Goal: Task Accomplishment & Management: Manage account settings

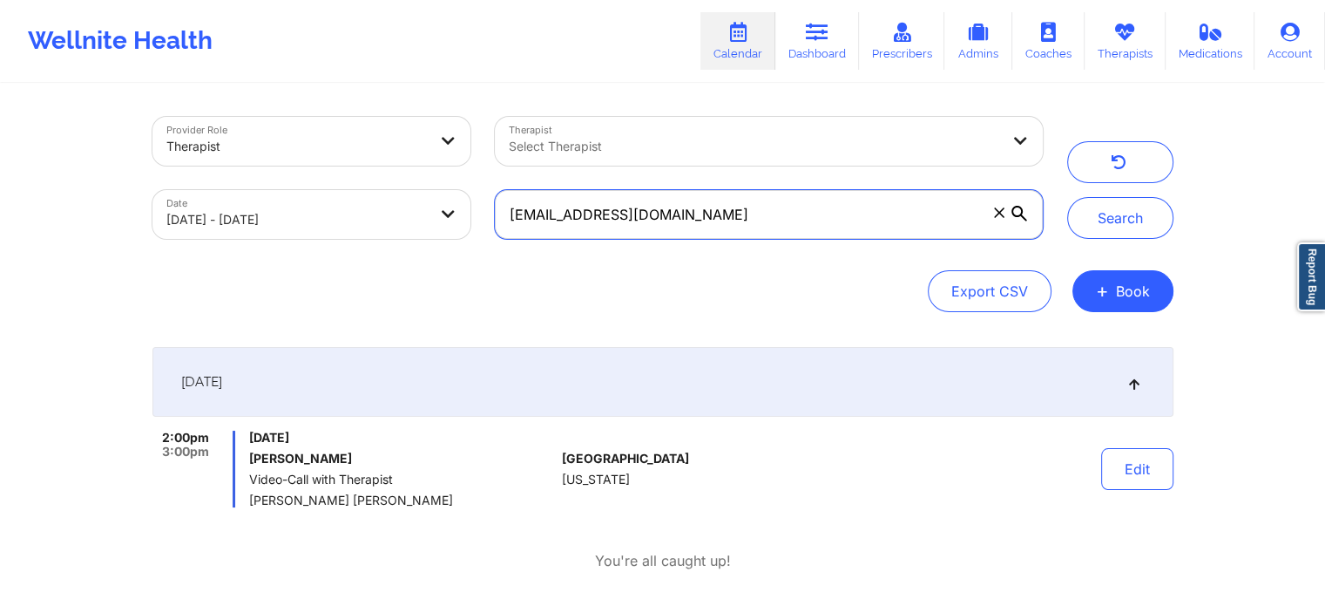
drag, startPoint x: 794, startPoint y: 194, endPoint x: 427, endPoint y: 180, distance: 367.1
click at [427, 180] on div "Provider Role Therapist Therapist Select Therapist Date [DATE] - [DATE] [EMAIL_…" at bounding box center [597, 178] width 915 height 146
paste input "omitchell4928"
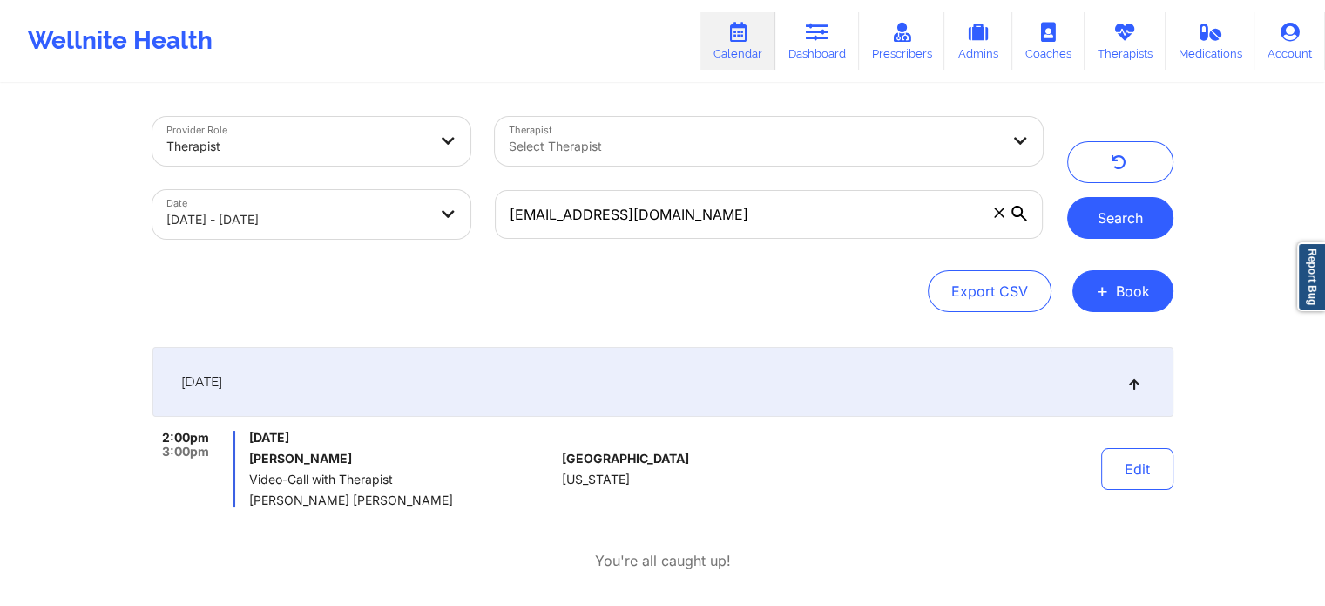
click at [1155, 216] on button "Search" at bounding box center [1120, 218] width 106 height 42
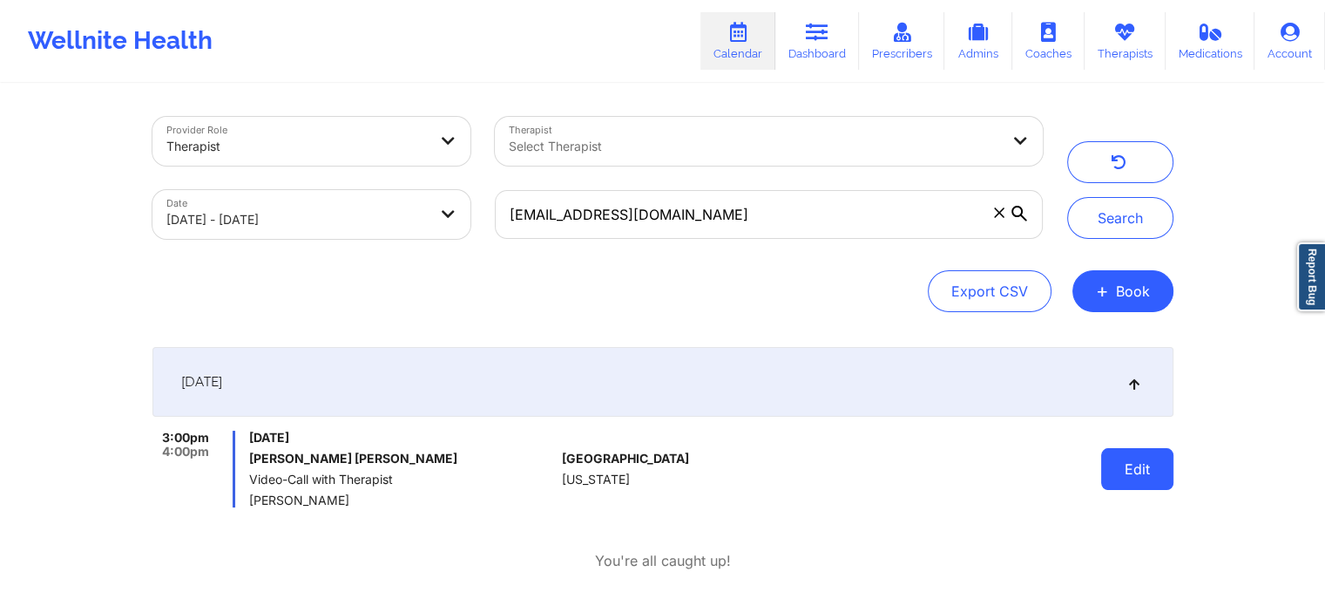
click at [1120, 471] on button "Edit" at bounding box center [1137, 469] width 72 height 42
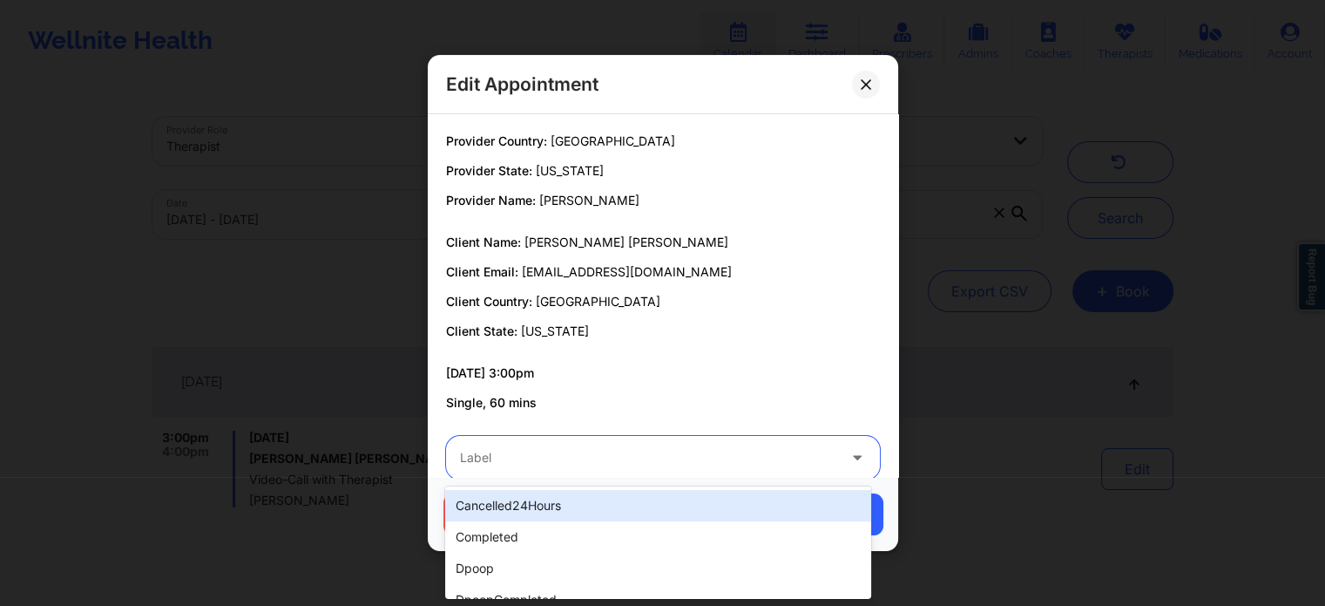
click at [688, 466] on div at bounding box center [648, 457] width 376 height 21
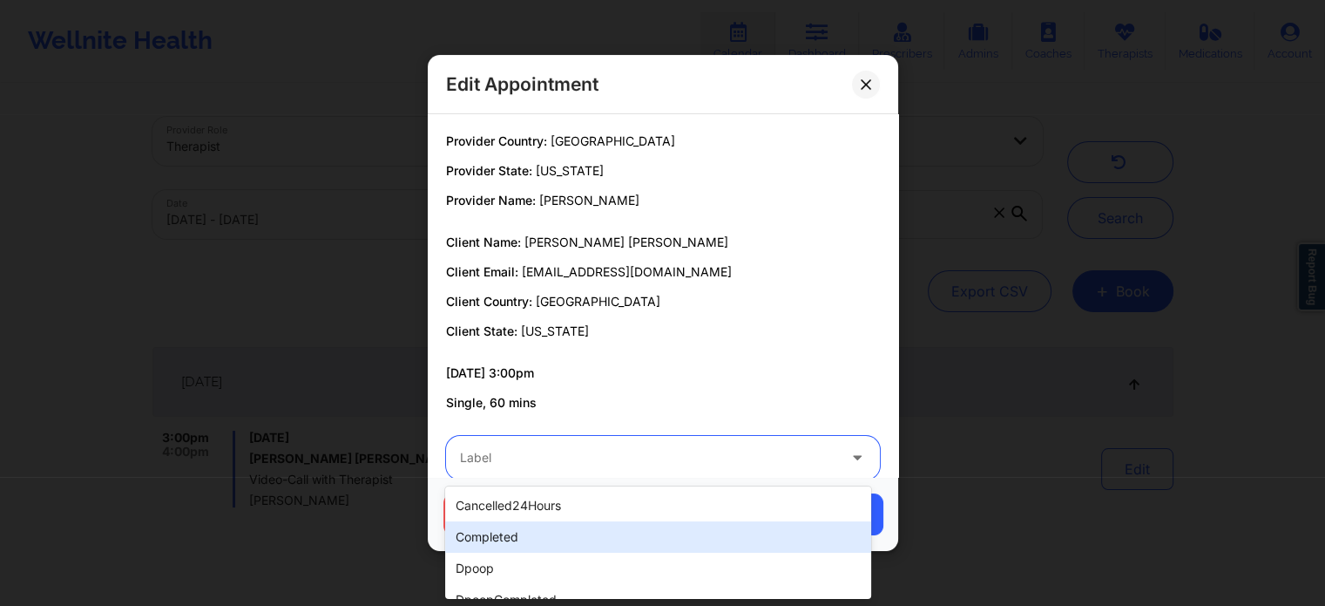
click at [599, 531] on div "completed" at bounding box center [657, 536] width 425 height 31
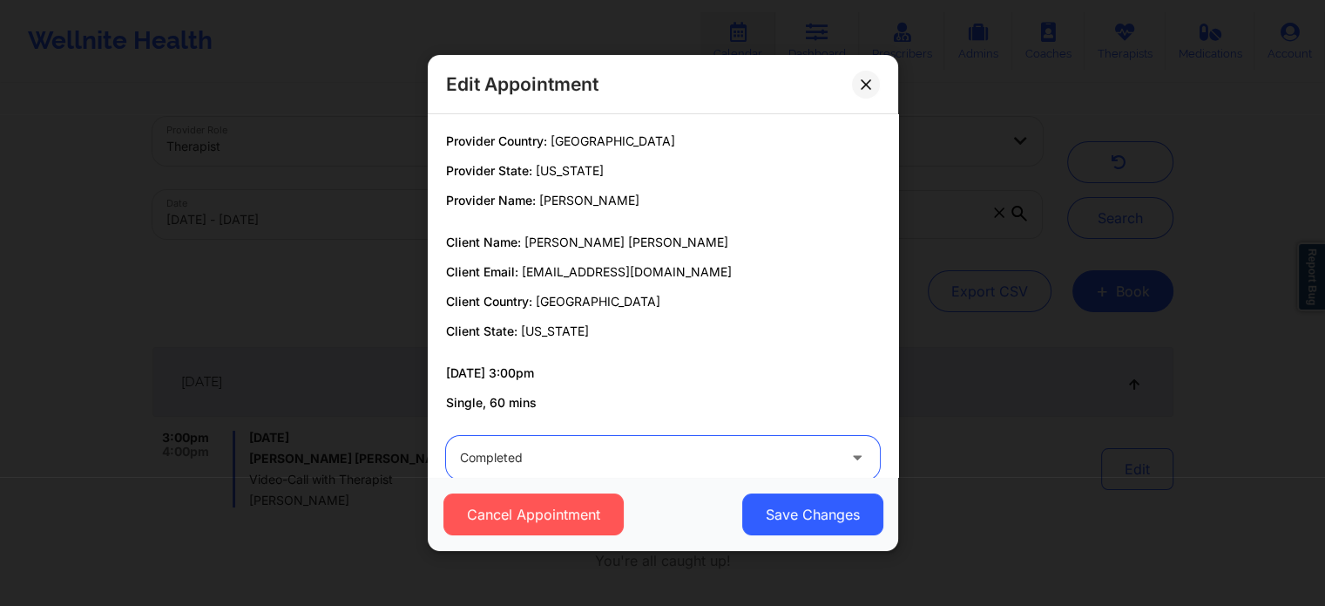
scroll to position [32, 0]
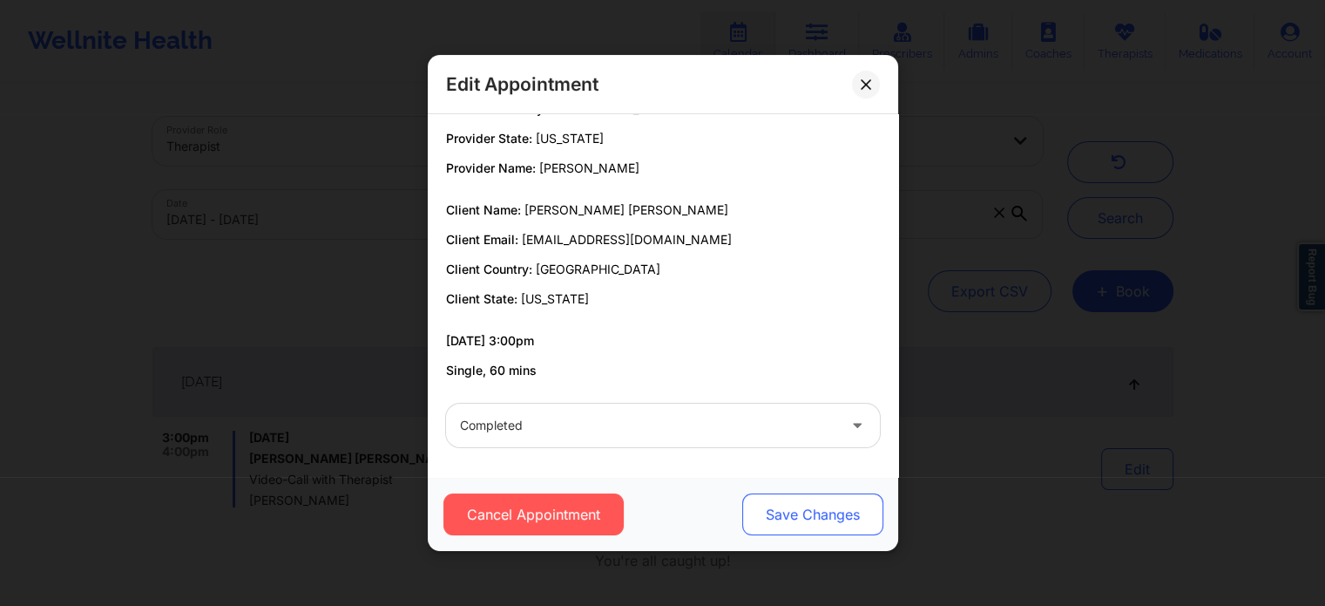
click at [795, 516] on button "Save Changes" at bounding box center [811, 514] width 141 height 42
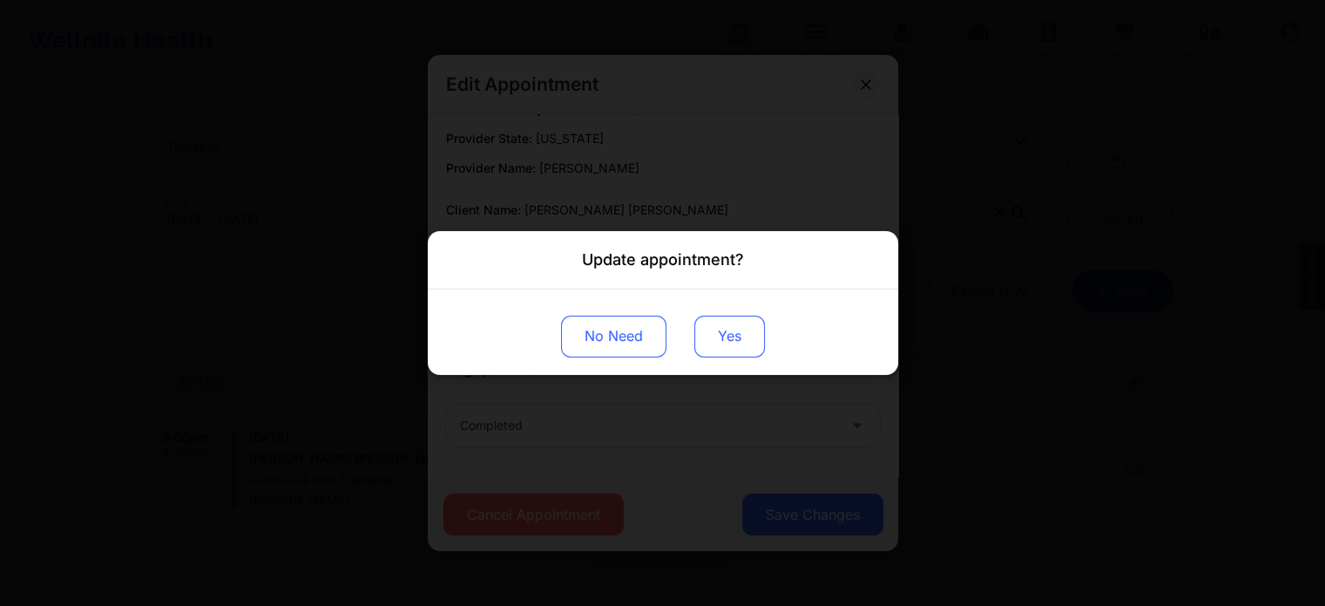
click at [735, 340] on button "Yes" at bounding box center [729, 336] width 71 height 42
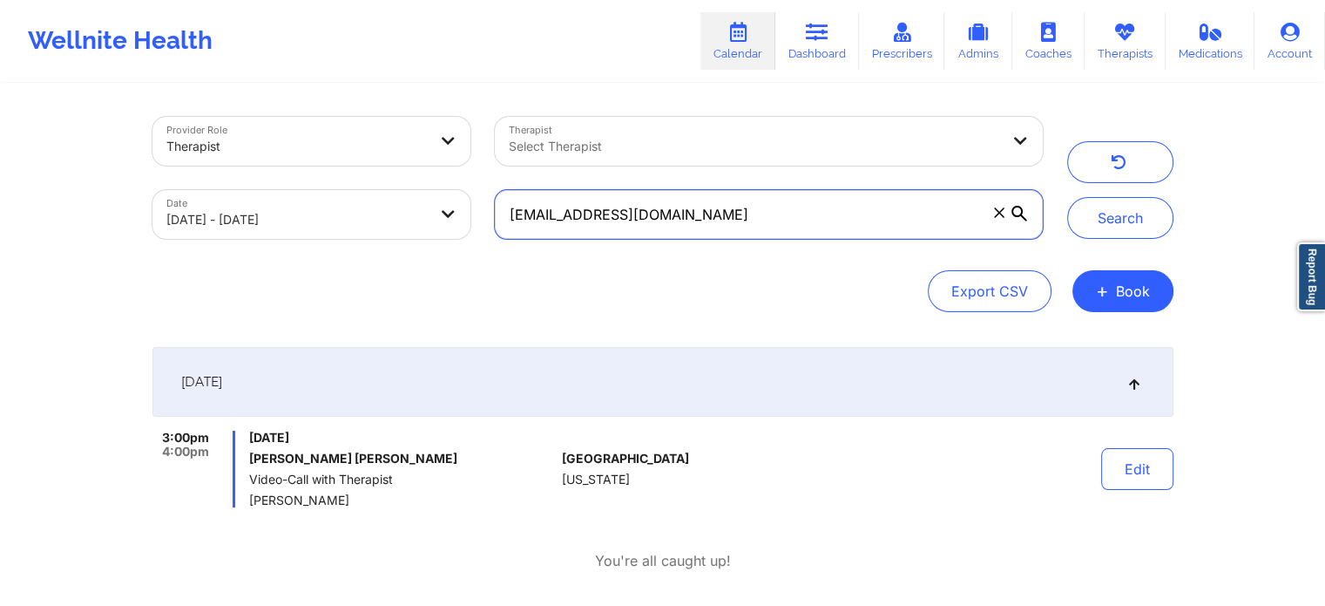
drag, startPoint x: 817, startPoint y: 220, endPoint x: 520, endPoint y: 199, distance: 297.8
click at [520, 199] on input "[EMAIL_ADDRESS][DOMAIN_NAME]" at bounding box center [768, 214] width 547 height 49
paste input "[EMAIL_ADDRESS]"
click at [1067, 197] on button "Search" at bounding box center [1120, 218] width 106 height 42
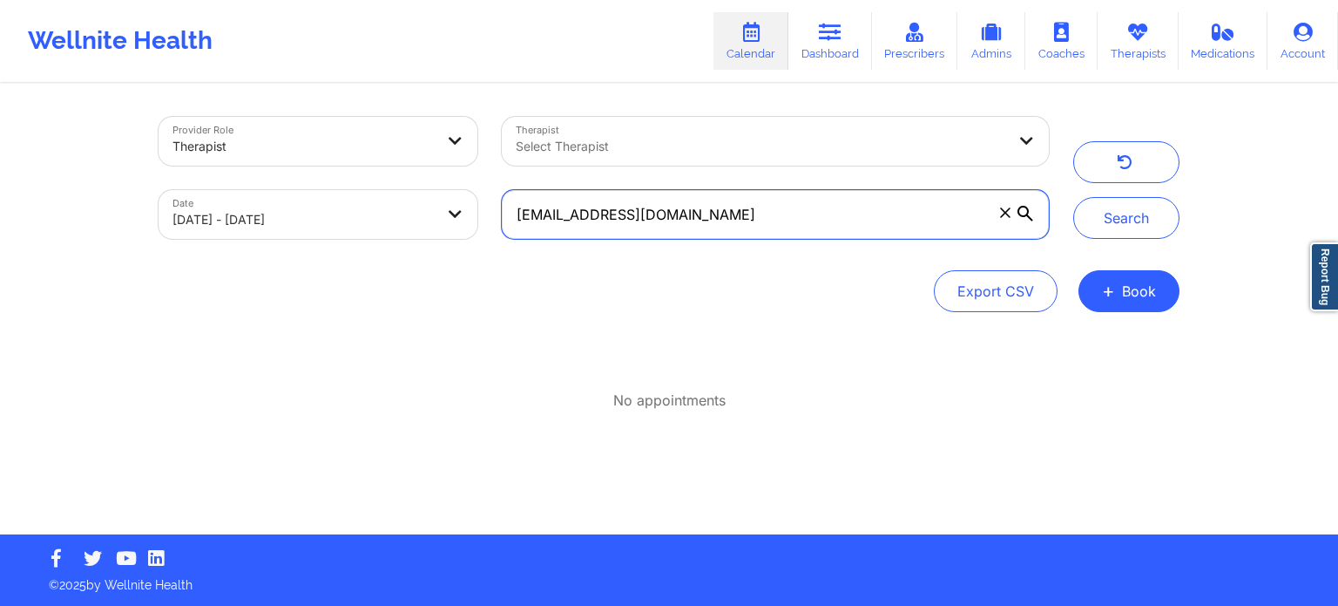
drag, startPoint x: 869, startPoint y: 218, endPoint x: 496, endPoint y: 209, distance: 373.0
click at [496, 209] on div "[EMAIL_ADDRESS][DOMAIN_NAME]" at bounding box center [776, 214] width 572 height 73
paste input "crissiedill83"
click at [1073, 197] on button "Search" at bounding box center [1126, 218] width 106 height 42
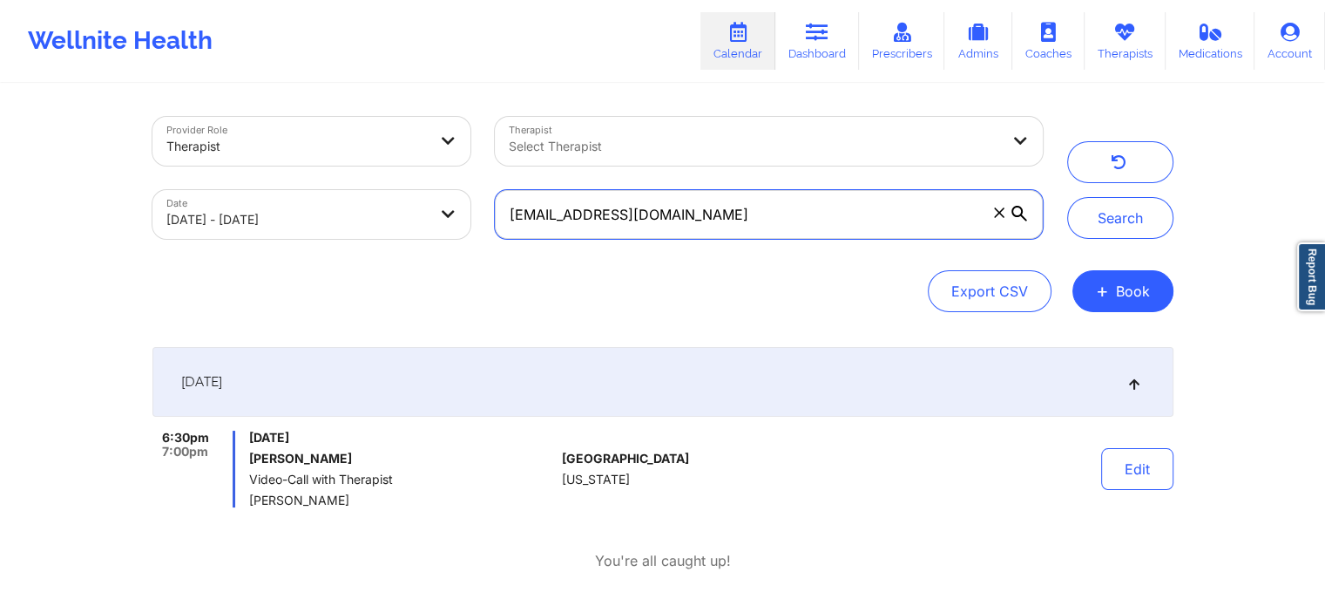
drag, startPoint x: 748, startPoint y: 220, endPoint x: 261, endPoint y: 193, distance: 487.8
click at [261, 193] on div "Provider Role Therapist Therapist Select Therapist Date [DATE] - [DATE] [EMAIL_…" at bounding box center [597, 178] width 915 height 146
paste input "gabrielomarmat00"
click at [1067, 197] on button "Search" at bounding box center [1120, 218] width 106 height 42
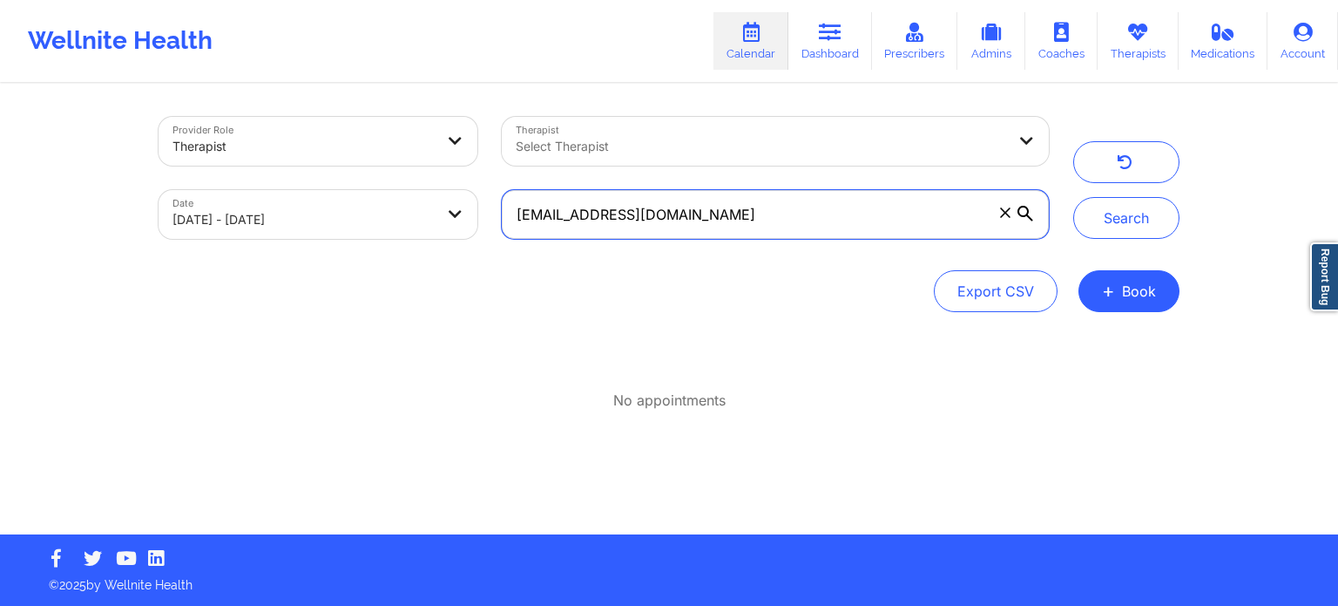
drag, startPoint x: 776, startPoint y: 210, endPoint x: 214, endPoint y: 170, distance: 563.4
click at [214, 170] on div "Provider Role Therapist Therapist Select Therapist Date [DATE] - [DATE] [EMAIL_…" at bounding box center [603, 178] width 915 height 146
paste input "cooperneel2023"
click at [1073, 197] on button "Search" at bounding box center [1126, 218] width 106 height 42
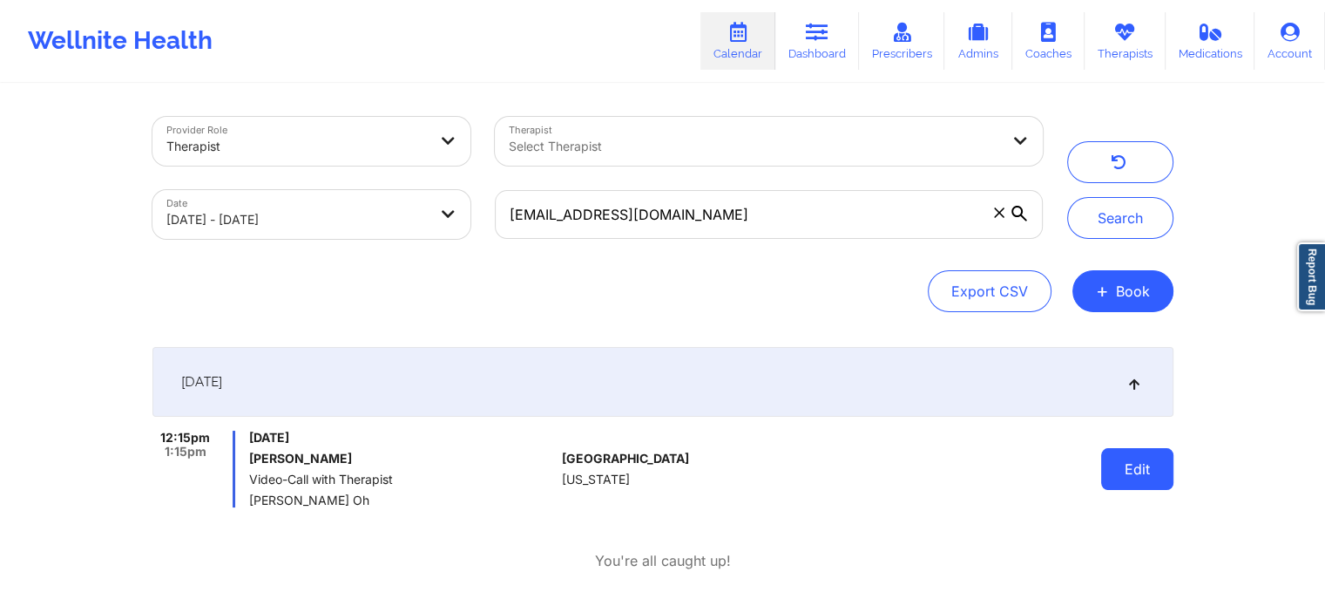
click at [1153, 475] on button "Edit" at bounding box center [1137, 469] width 72 height 42
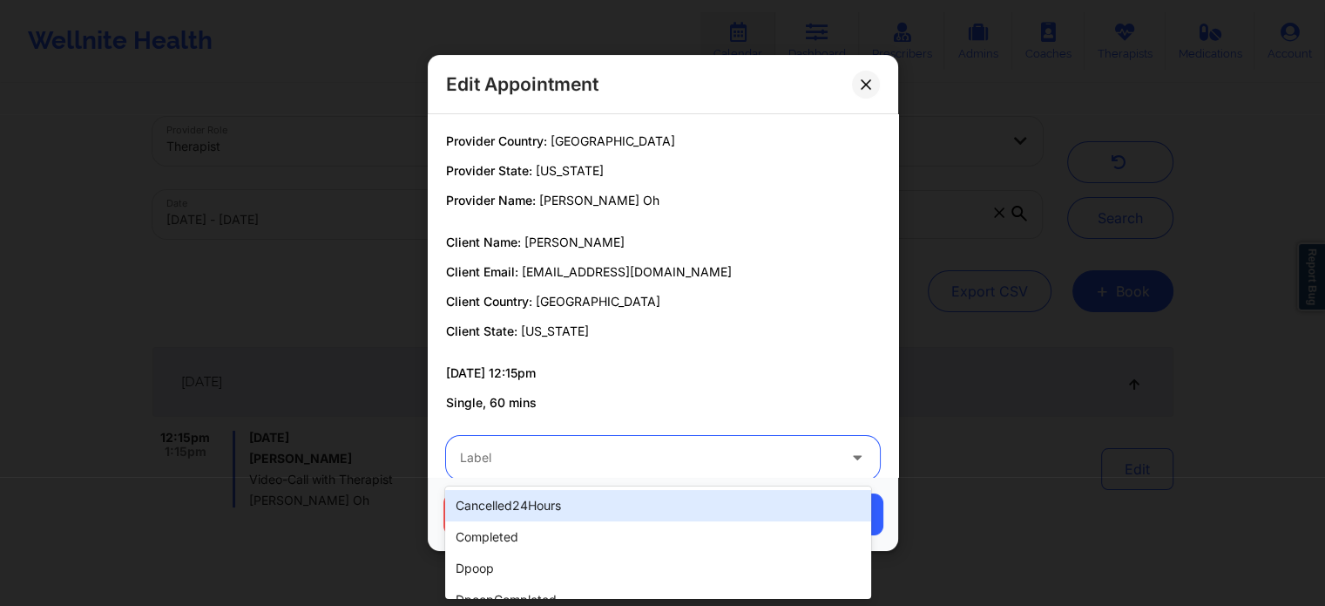
click at [666, 468] on div "Label" at bounding box center [642, 458] width 392 height 44
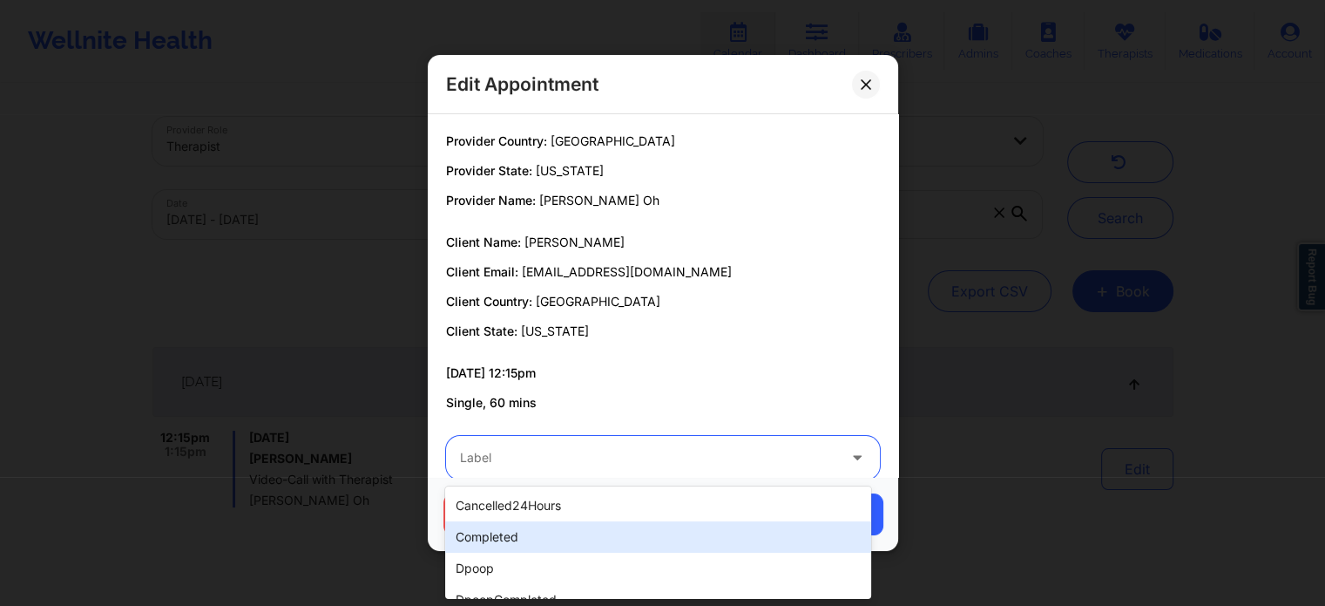
click at [511, 538] on div "completed" at bounding box center [657, 536] width 425 height 31
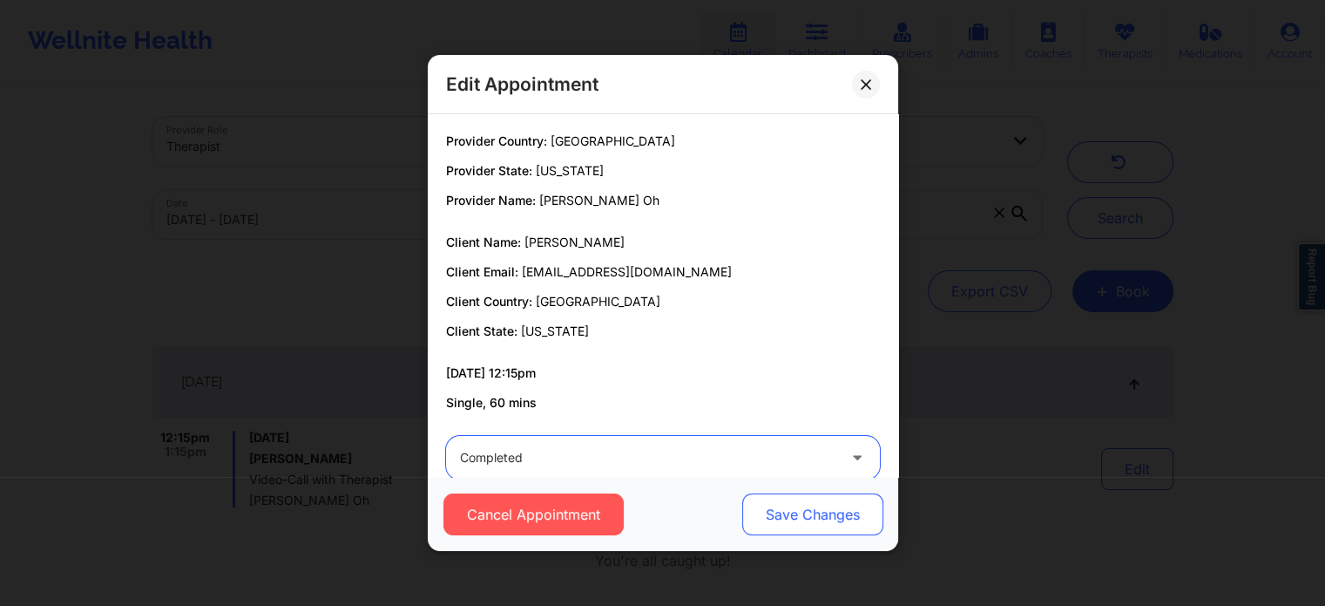
click at [843, 518] on button "Save Changes" at bounding box center [811, 514] width 141 height 42
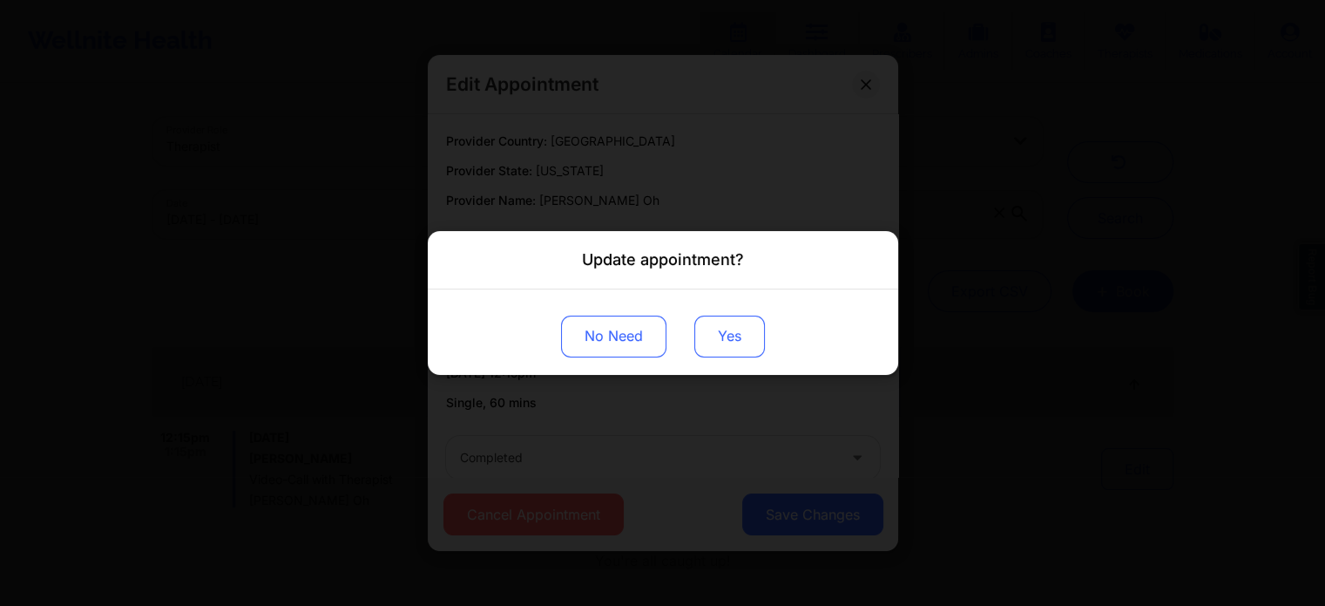
click at [728, 334] on button "Yes" at bounding box center [729, 336] width 71 height 42
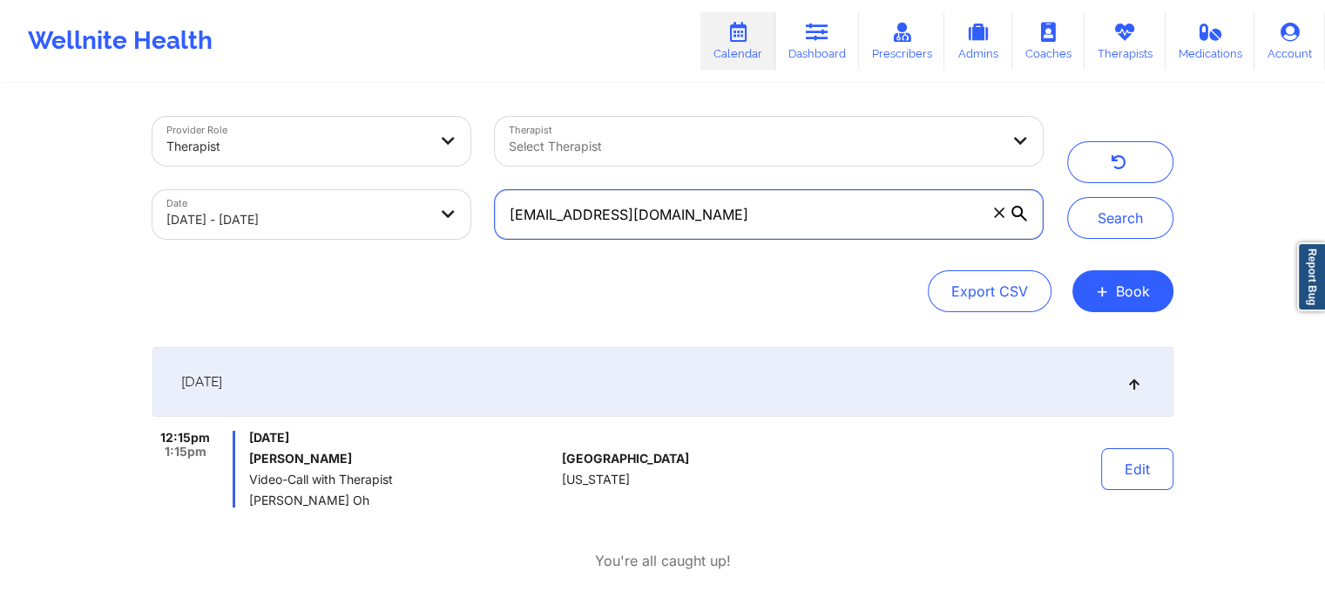
drag, startPoint x: 729, startPoint y: 215, endPoint x: 207, endPoint y: 267, distance: 524.4
click at [207, 267] on div "Provider Role Therapist Therapist Select Therapist Date [DATE] - [DATE] [EMAIL_…" at bounding box center [662, 214] width 1021 height 195
paste input "bbritelmi"
click at [1067, 197] on button "Search" at bounding box center [1120, 218] width 106 height 42
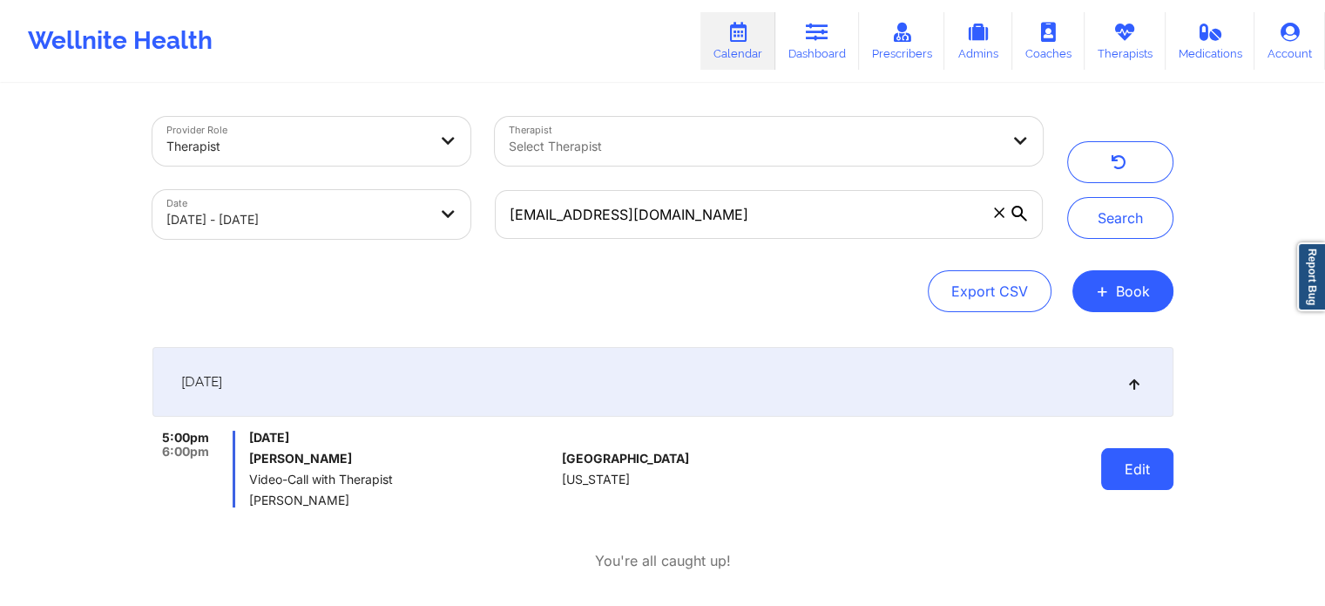
drag, startPoint x: 1154, startPoint y: 494, endPoint x: 1157, endPoint y: 453, distance: 41.0
click at [1157, 453] on div "Edit" at bounding box center [1092, 468] width 161 height 77
click at [1157, 453] on button "Edit" at bounding box center [1137, 469] width 72 height 42
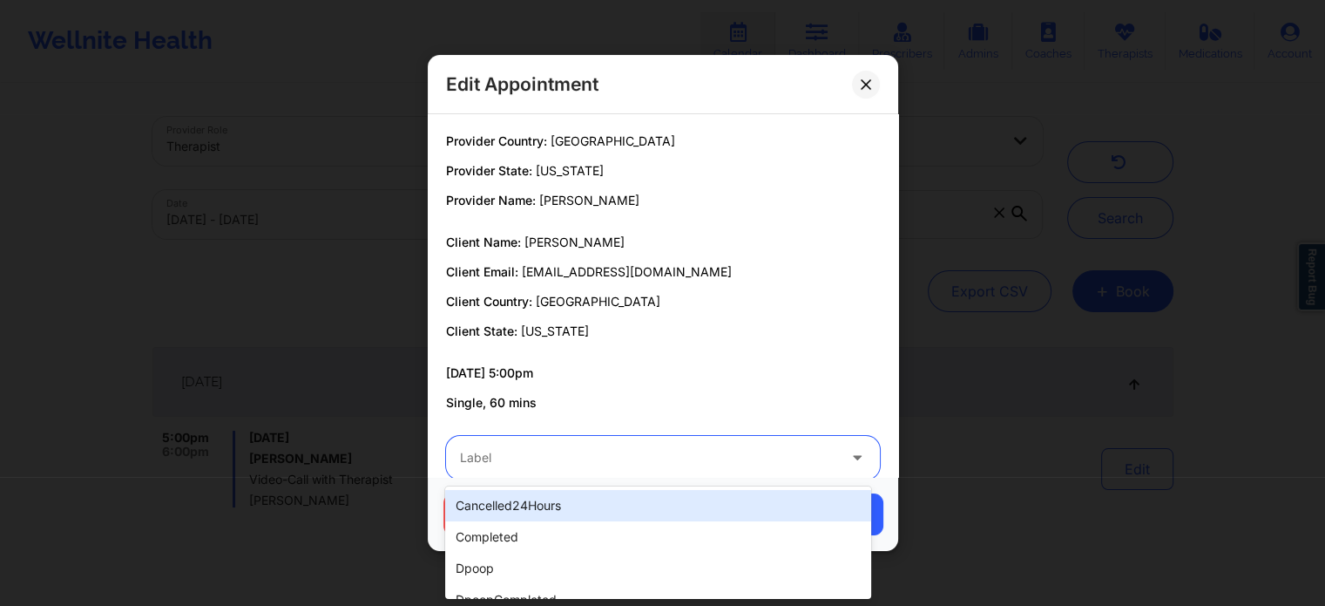
click at [613, 452] on div at bounding box center [648, 457] width 376 height 21
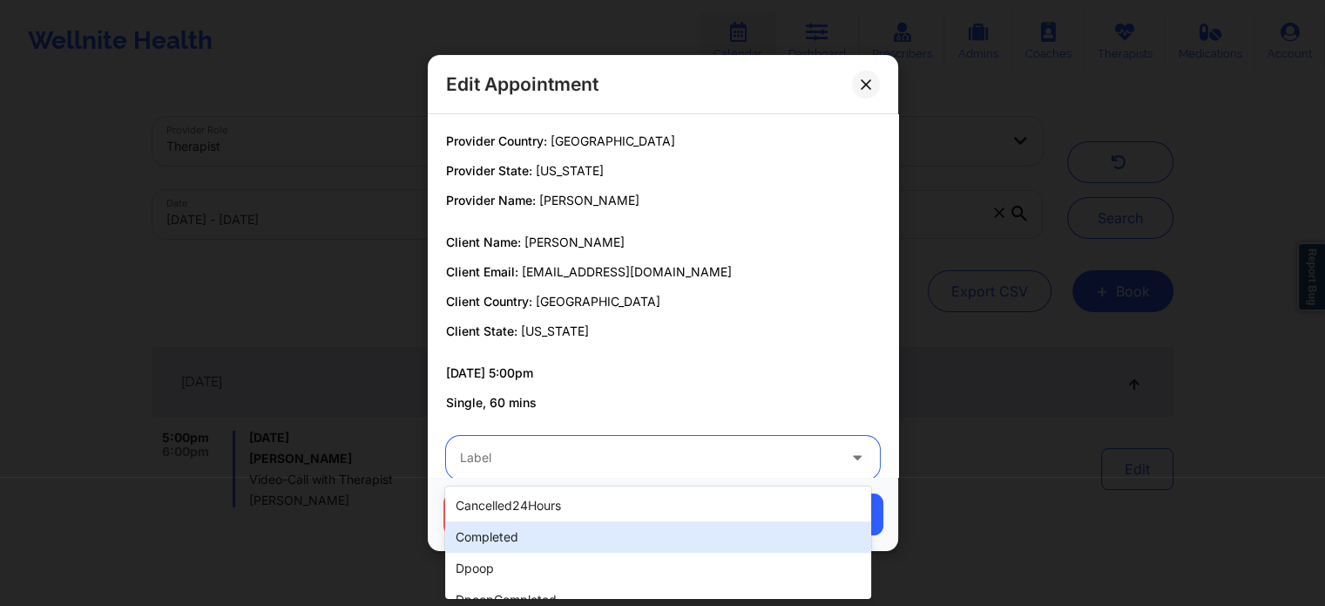
click at [508, 537] on div "completed" at bounding box center [657, 536] width 425 height 31
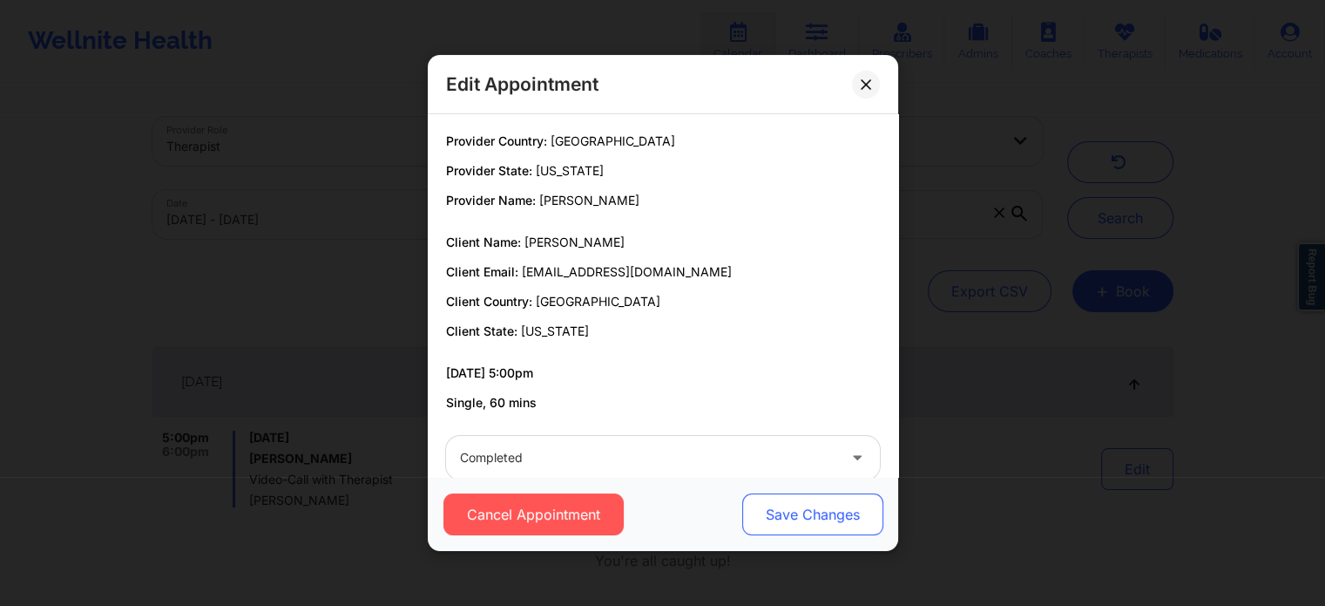
click at [848, 501] on button "Save Changes" at bounding box center [811, 514] width 141 height 42
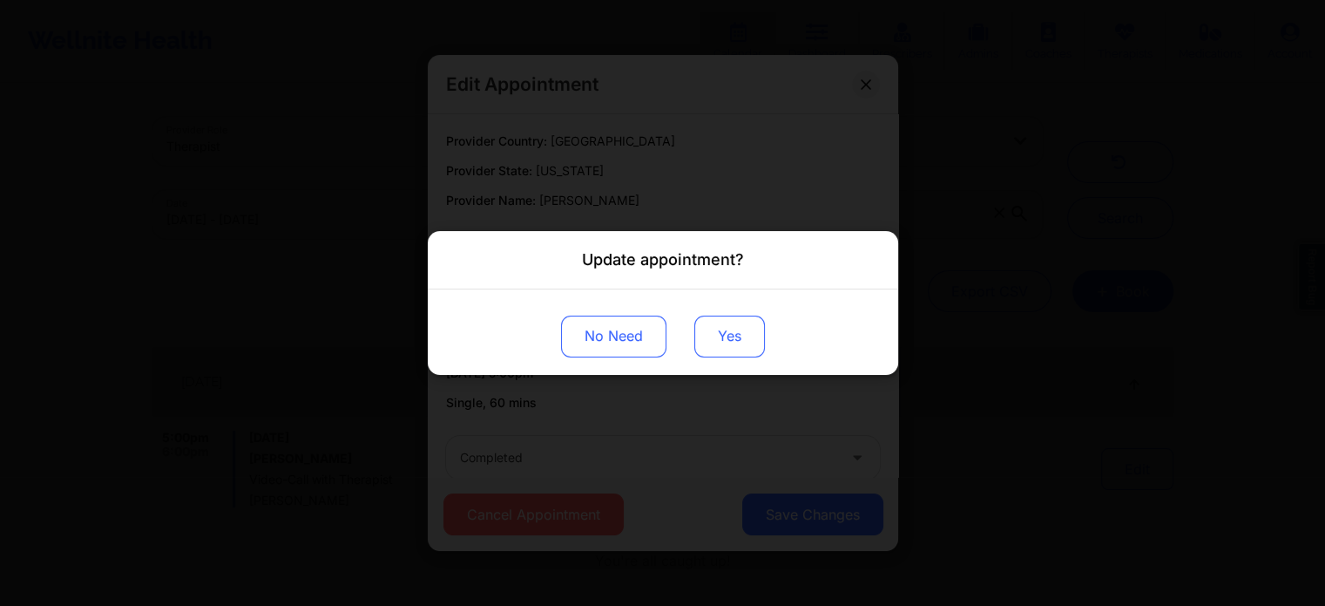
click at [727, 330] on button "Yes" at bounding box center [729, 336] width 71 height 42
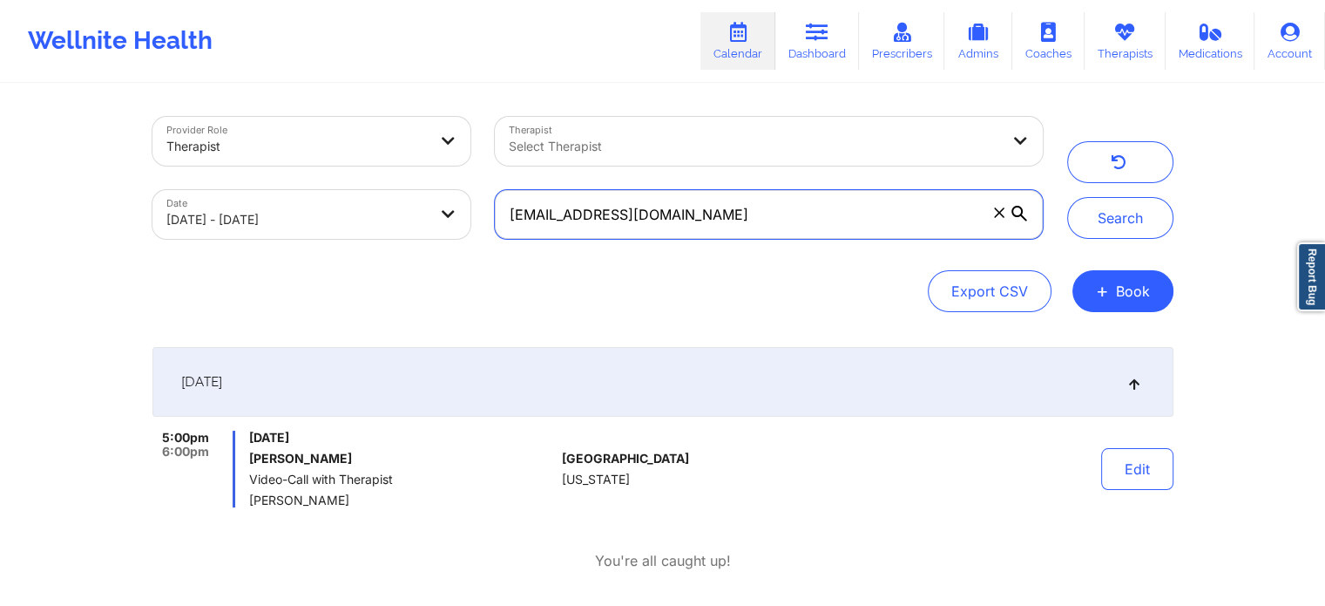
drag, startPoint x: 812, startPoint y: 221, endPoint x: 378, endPoint y: 185, distance: 435.4
click at [378, 185] on div "Provider Role Therapist Therapist Select Therapist Date [DATE] - [DATE] [EMAIL_…" at bounding box center [597, 178] width 915 height 146
paste input "orkahms1"
click at [1067, 197] on button "Search" at bounding box center [1120, 218] width 106 height 42
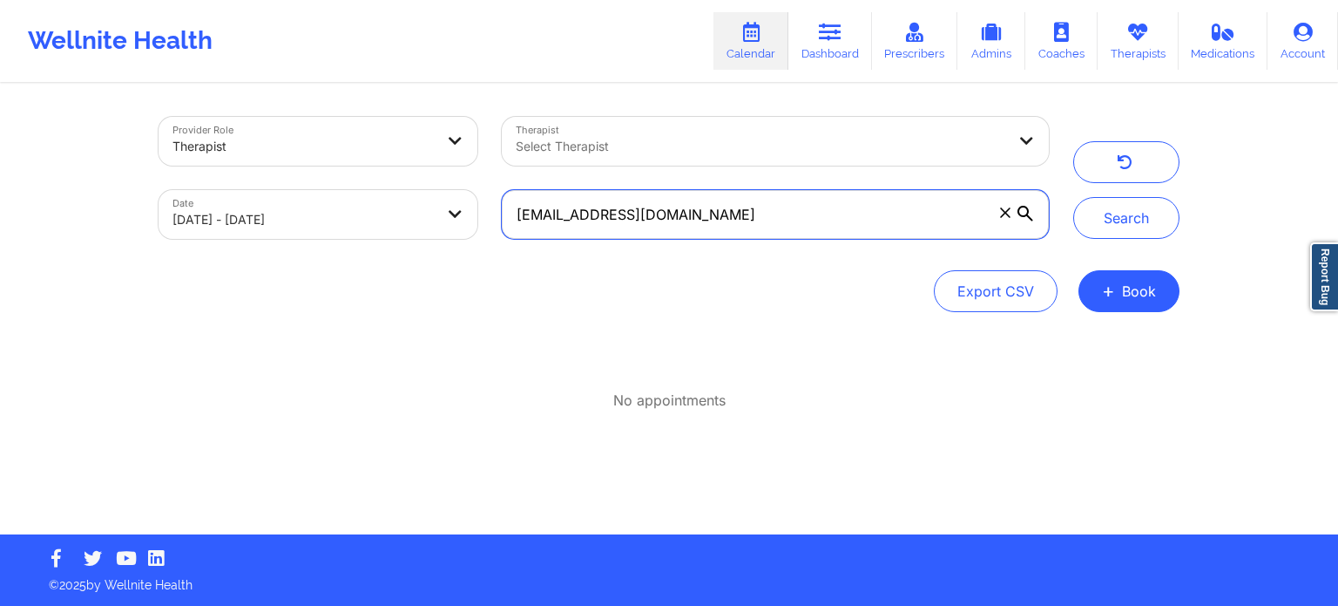
drag, startPoint x: 705, startPoint y: 219, endPoint x: 374, endPoint y: 211, distance: 331.2
click at [374, 211] on div "Provider Role Therapist Therapist Select Therapist Date [DATE] - [DATE] [EMAIL_…" at bounding box center [603, 178] width 915 height 146
paste input "[EMAIL_ADDRESS]"
click at [1073, 197] on button "Search" at bounding box center [1126, 218] width 106 height 42
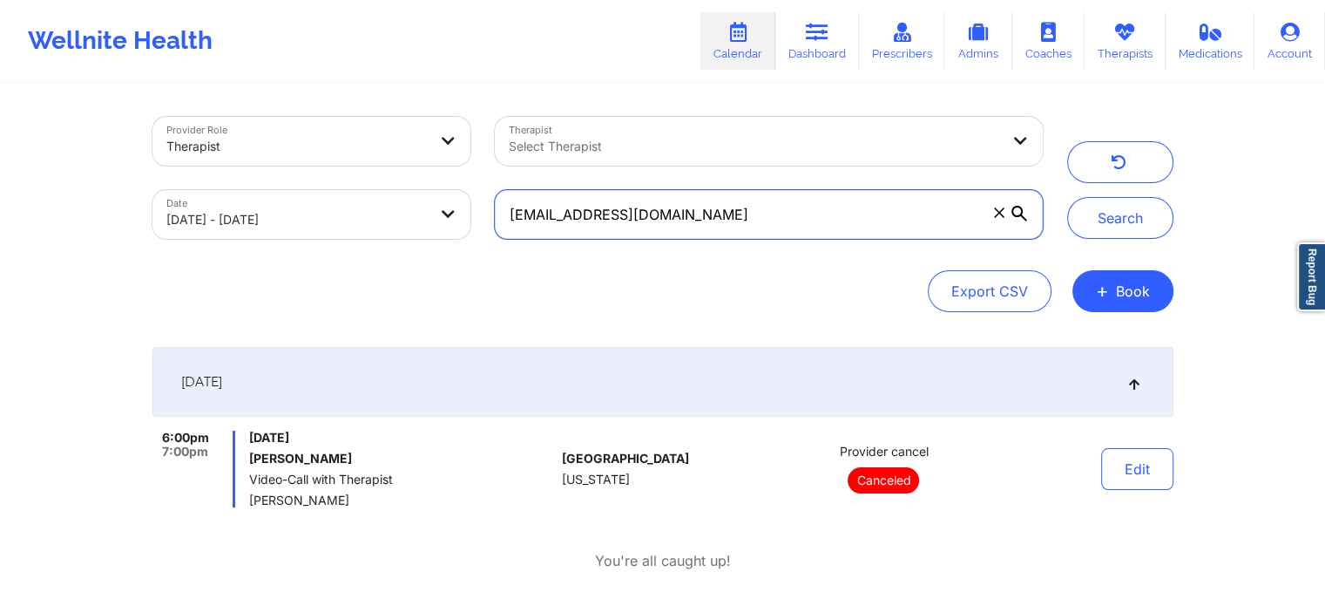
drag, startPoint x: 684, startPoint y: 200, endPoint x: 445, endPoint y: 184, distance: 239.3
click at [445, 184] on div "Provider Role Therapist Therapist Select Therapist Date [DATE] - [DATE] [EMAIL_…" at bounding box center [597, 178] width 915 height 146
paste input "eboehringer2000"
click at [1067, 197] on button "Search" at bounding box center [1120, 218] width 106 height 42
drag, startPoint x: 812, startPoint y: 236, endPoint x: 450, endPoint y: 216, distance: 362.1
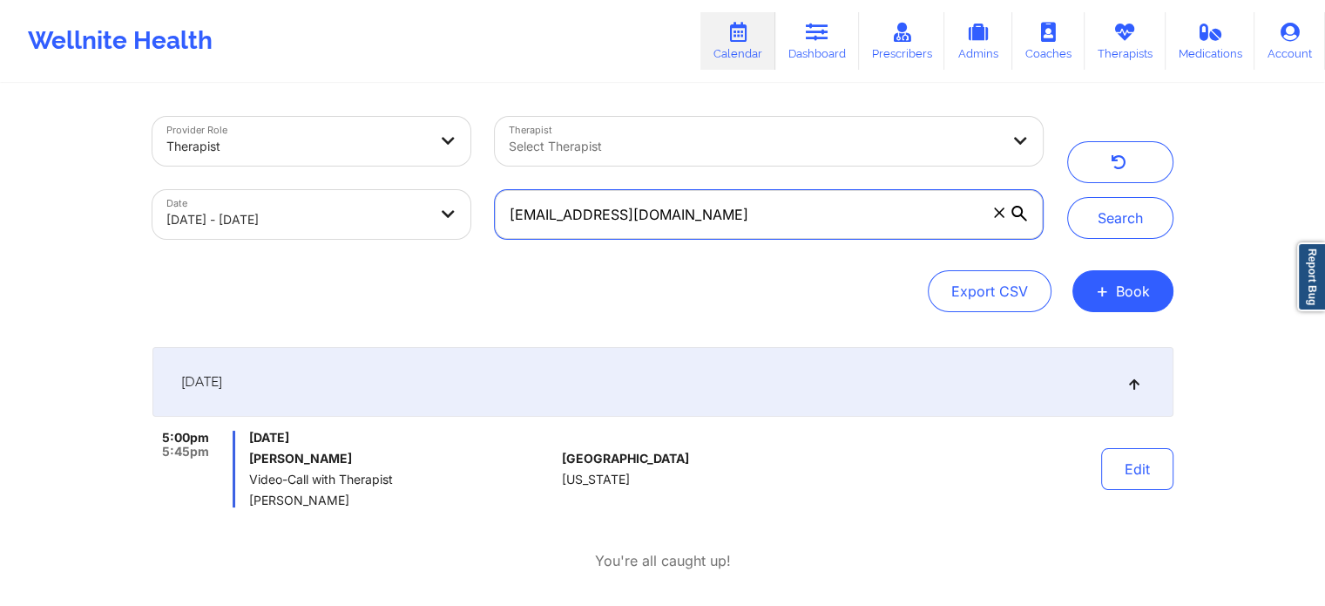
click at [450, 216] on div "Provider Role Therapist Therapist Select Therapist Date [DATE] - [DATE] [EMAIL_…" at bounding box center [597, 178] width 915 height 146
paste input "[PERSON_NAME][EMAIL_ADDRESS][PERSON_NAME]"
click at [1067, 197] on button "Search" at bounding box center [1120, 218] width 106 height 42
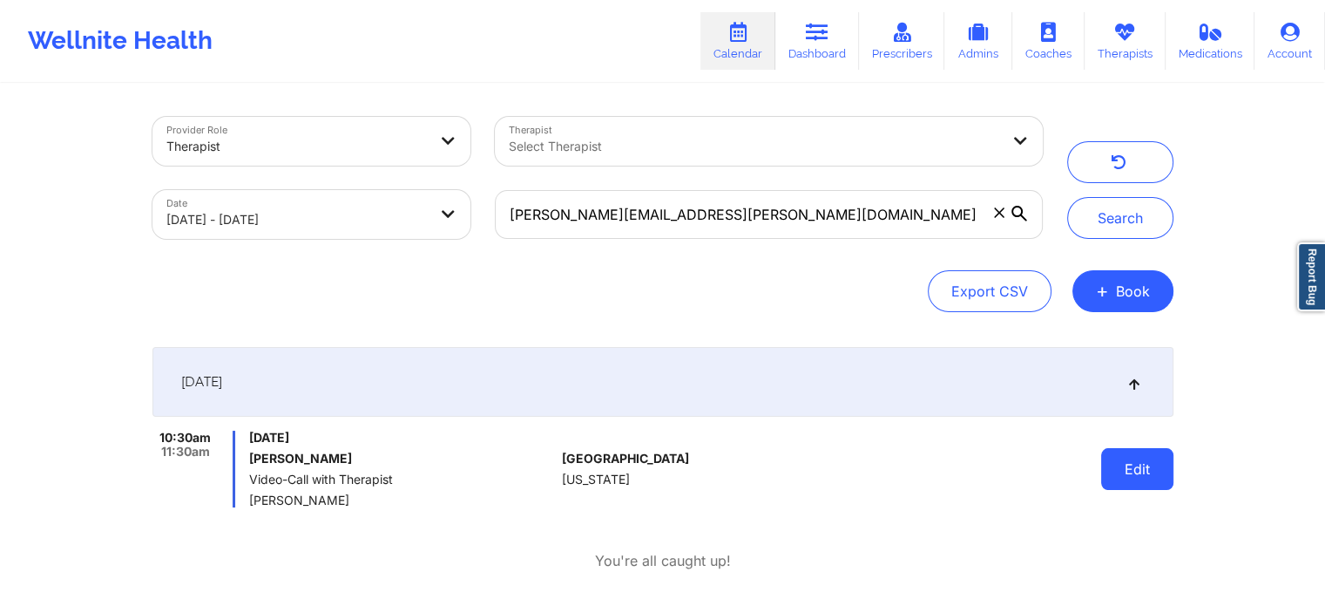
click at [1170, 477] on button "Edit" at bounding box center [1137, 469] width 72 height 42
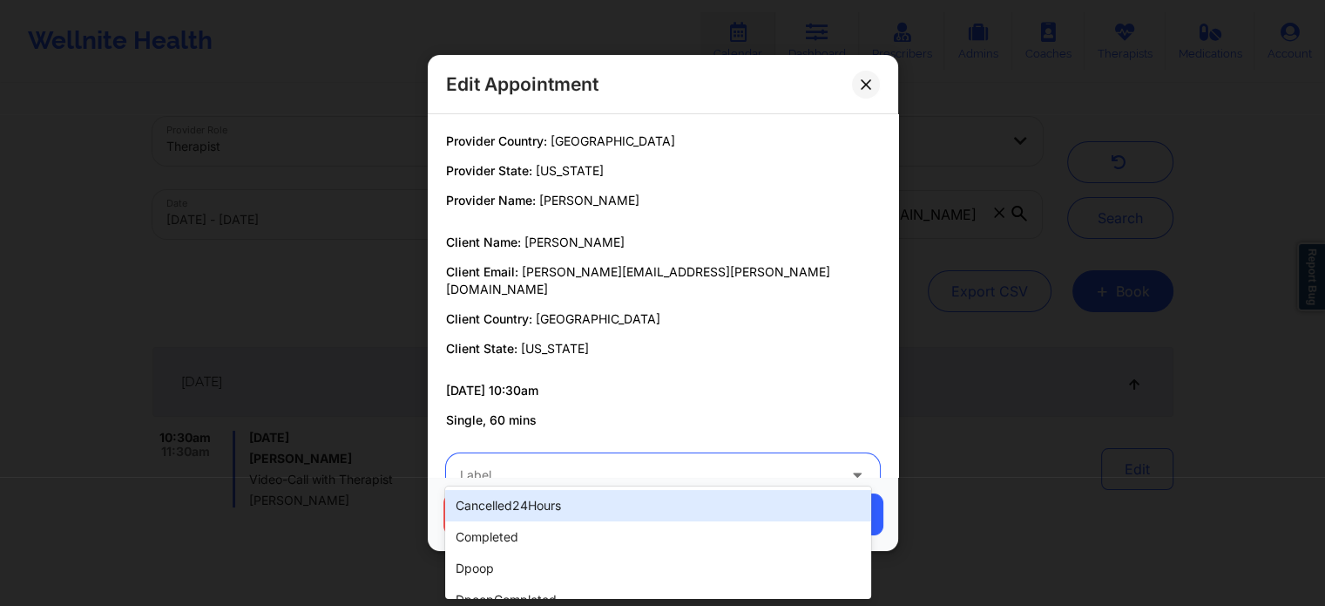
click at [756, 465] on div at bounding box center [648, 474] width 376 height 21
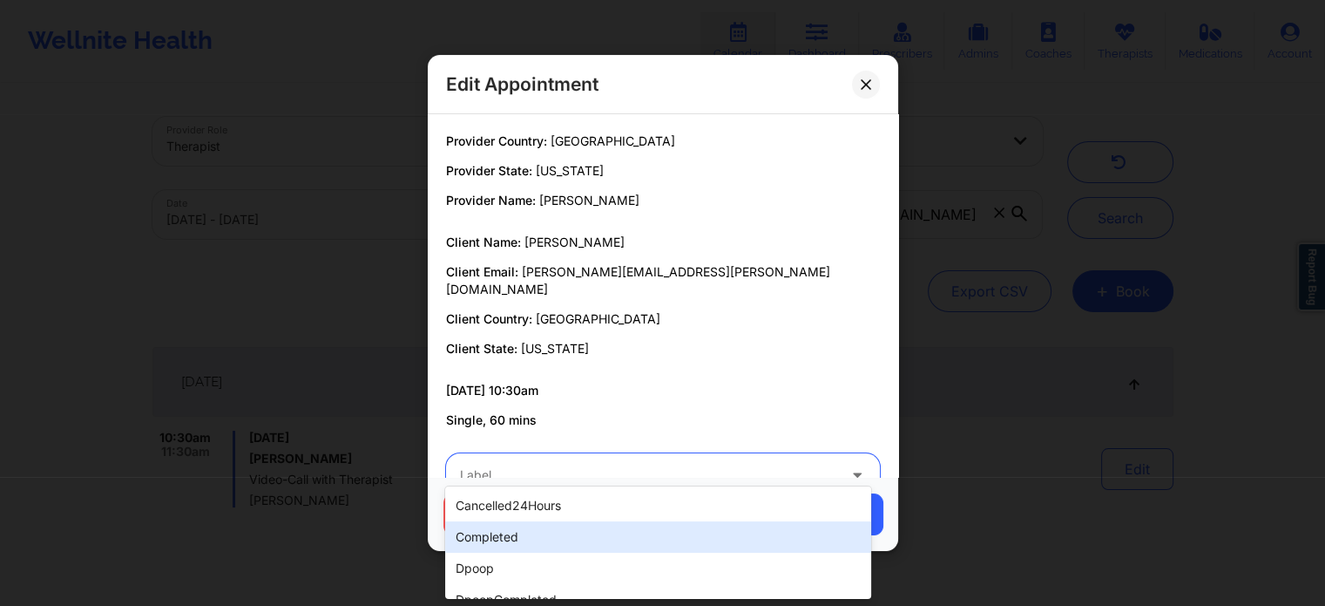
click at [599, 521] on div "completed" at bounding box center [657, 536] width 425 height 31
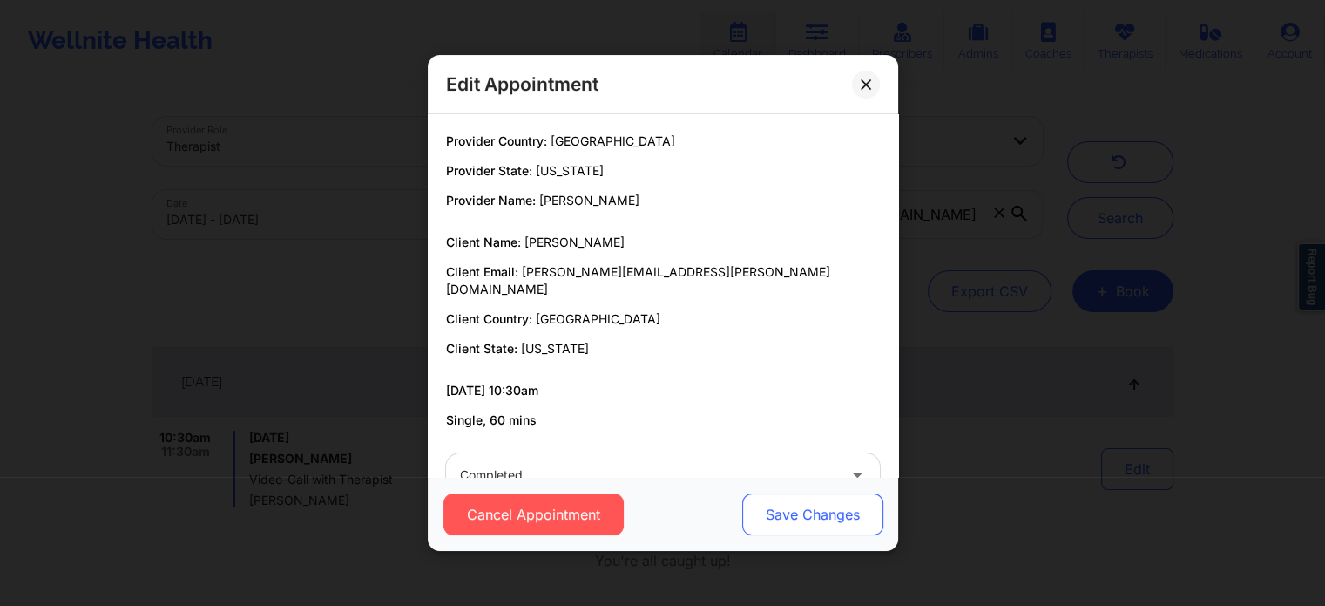
click at [750, 501] on button "Save Changes" at bounding box center [811, 514] width 141 height 42
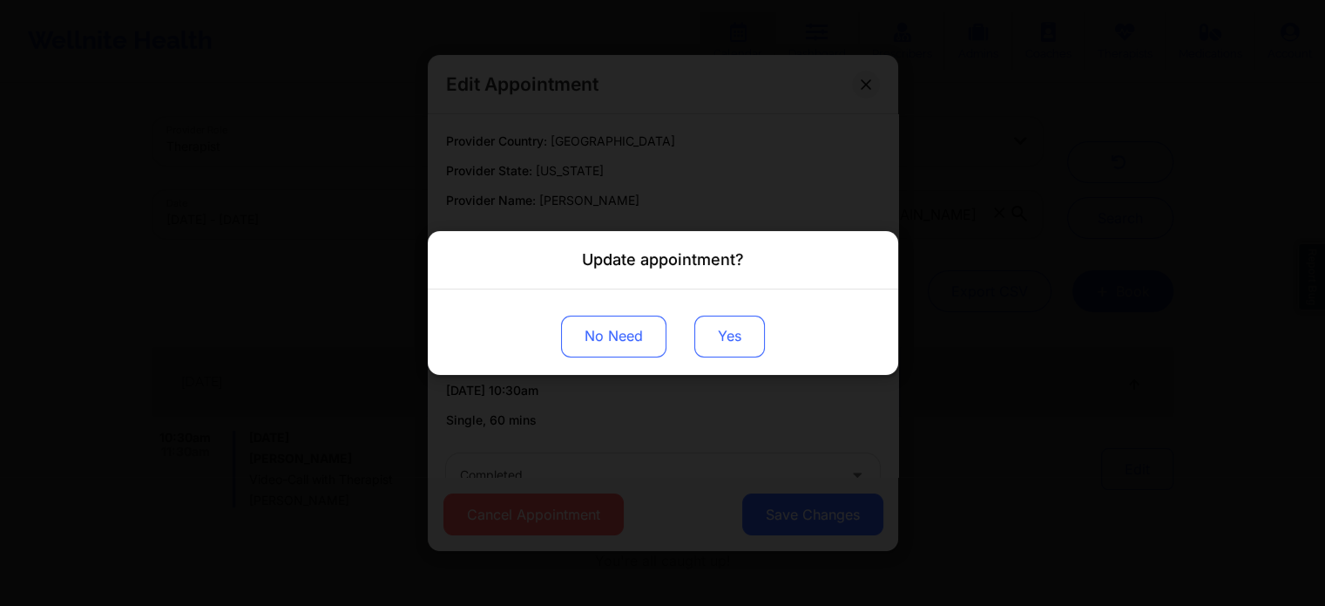
click at [709, 344] on button "Yes" at bounding box center [729, 336] width 71 height 42
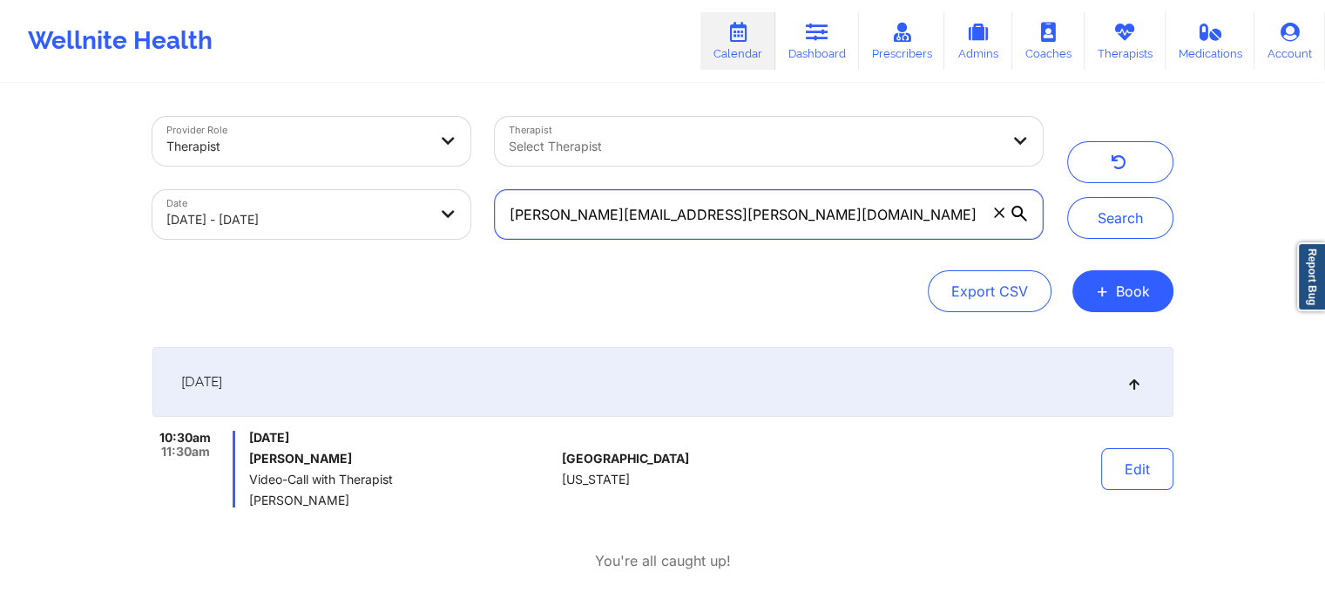
drag, startPoint x: 697, startPoint y: 206, endPoint x: 268, endPoint y: 206, distance: 428.7
click at [268, 206] on div "Provider Role Therapist Therapist Select Therapist Date [DATE] - [DATE] [PERSON…" at bounding box center [597, 178] width 915 height 146
paste input "[EMAIL_ADDRESS]"
click at [1067, 197] on button "Search" at bounding box center [1120, 218] width 106 height 42
drag, startPoint x: 727, startPoint y: 226, endPoint x: 503, endPoint y: 209, distance: 224.5
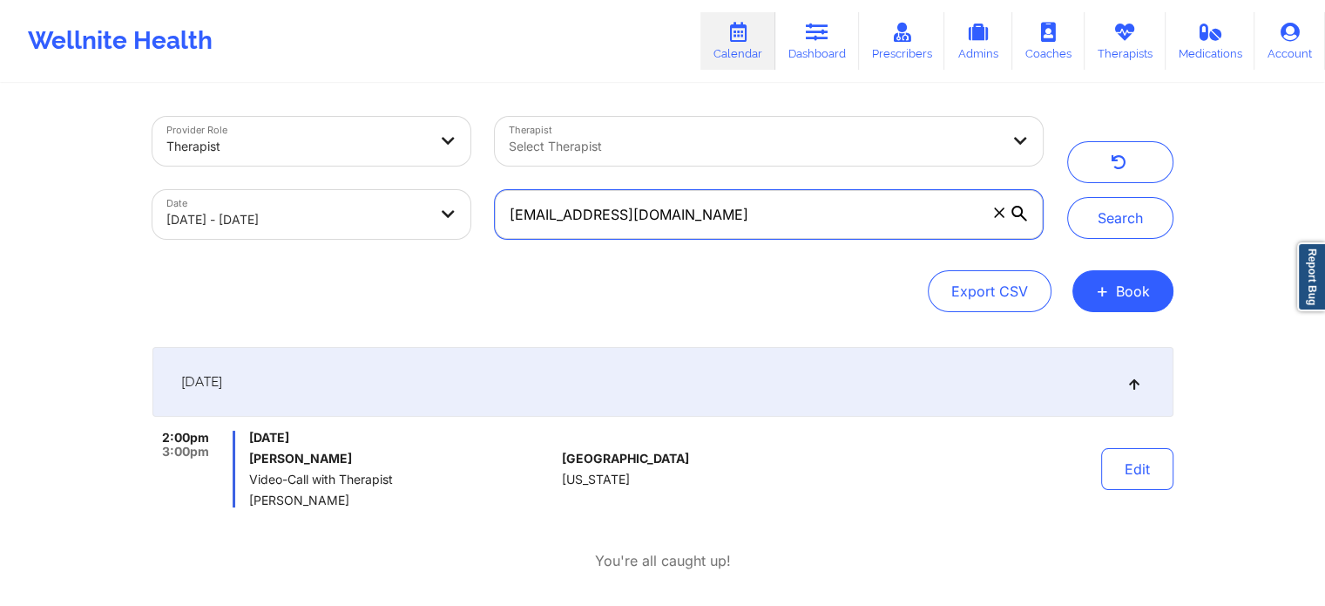
click at [503, 209] on input "[EMAIL_ADDRESS][DOMAIN_NAME]" at bounding box center [768, 214] width 547 height 49
paste input "[EMAIL_ADDRESS]"
click at [1067, 197] on button "Search" at bounding box center [1120, 218] width 106 height 42
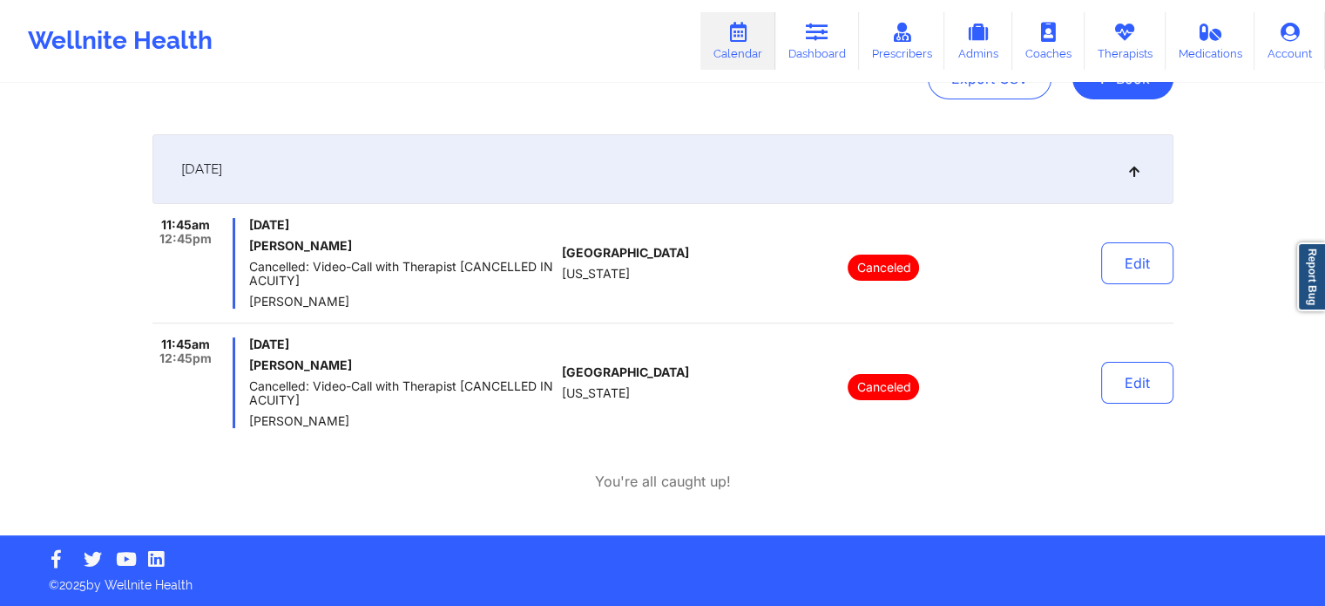
scroll to position [0, 0]
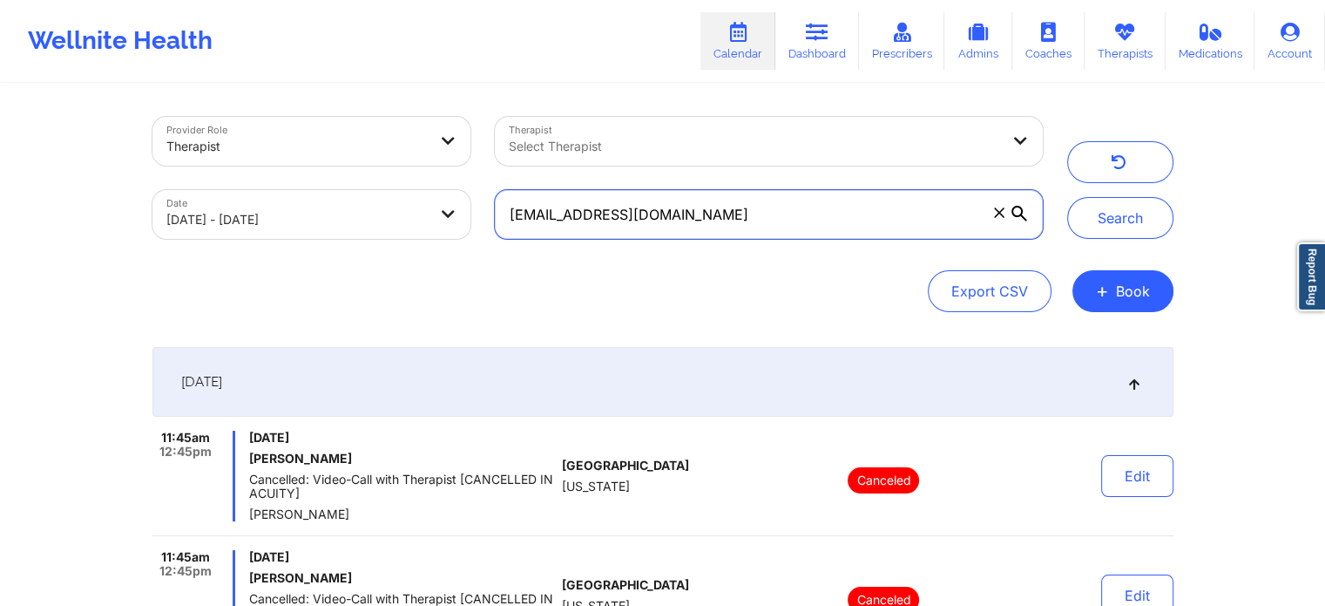
drag, startPoint x: 727, startPoint y: 212, endPoint x: 336, endPoint y: 264, distance: 393.8
click at [336, 264] on div "Provider Role Therapist Therapist Select Therapist Date [DATE] - [DATE] [EMAIL_…" at bounding box center [662, 214] width 1021 height 195
paste input "[EMAIL_ADDRESS]"
click at [1067, 197] on button "Search" at bounding box center [1120, 218] width 106 height 42
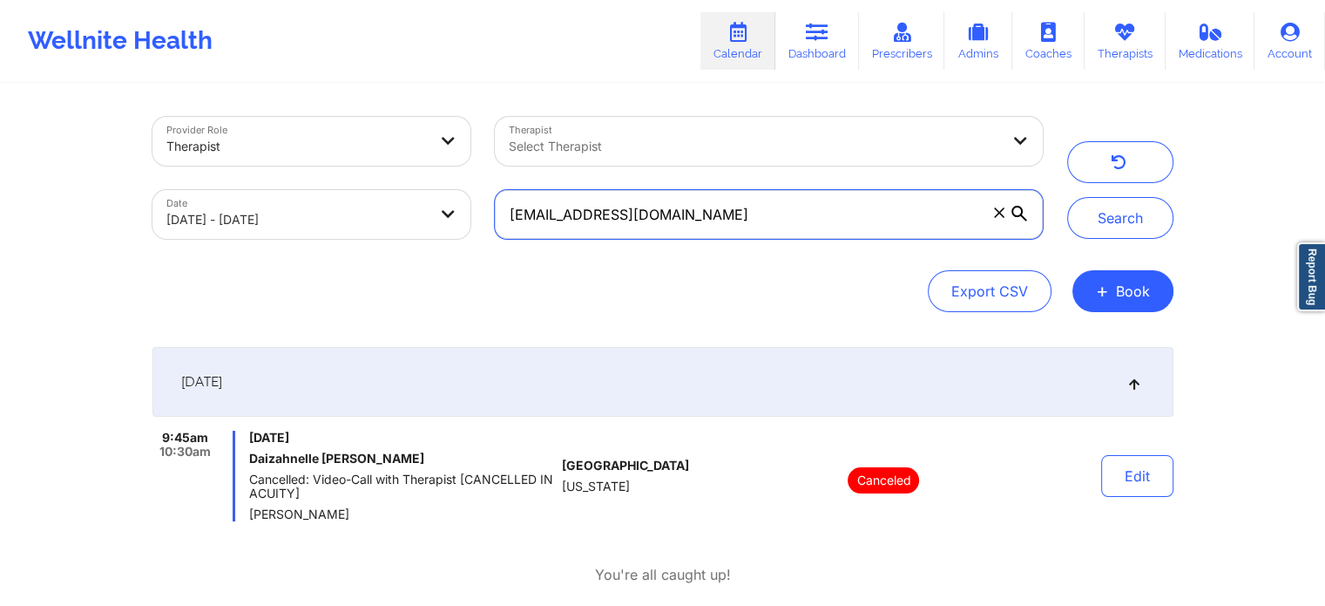
drag, startPoint x: 708, startPoint y: 212, endPoint x: 330, endPoint y: 281, distance: 384.5
click at [330, 281] on div "Provider Role Therapist Therapist Select Therapist Date [DATE] - [DATE] [EMAIL_…" at bounding box center [662, 214] width 1021 height 195
paste input "wallacec322"
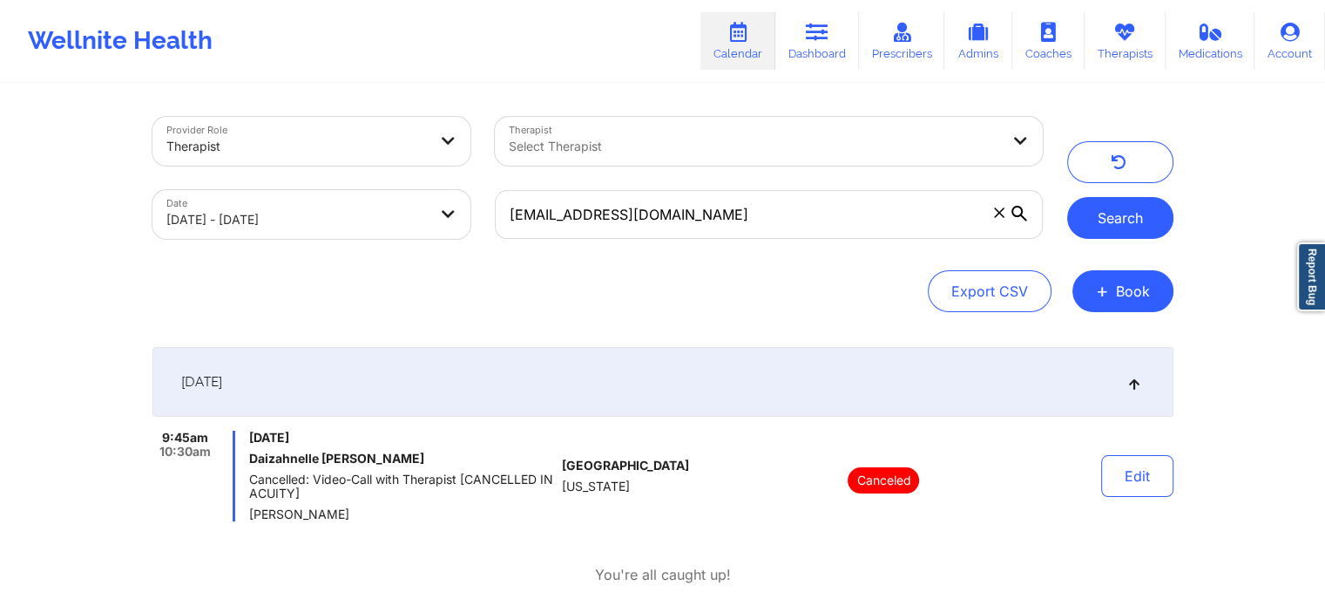
click at [1120, 230] on button "Search" at bounding box center [1120, 218] width 106 height 42
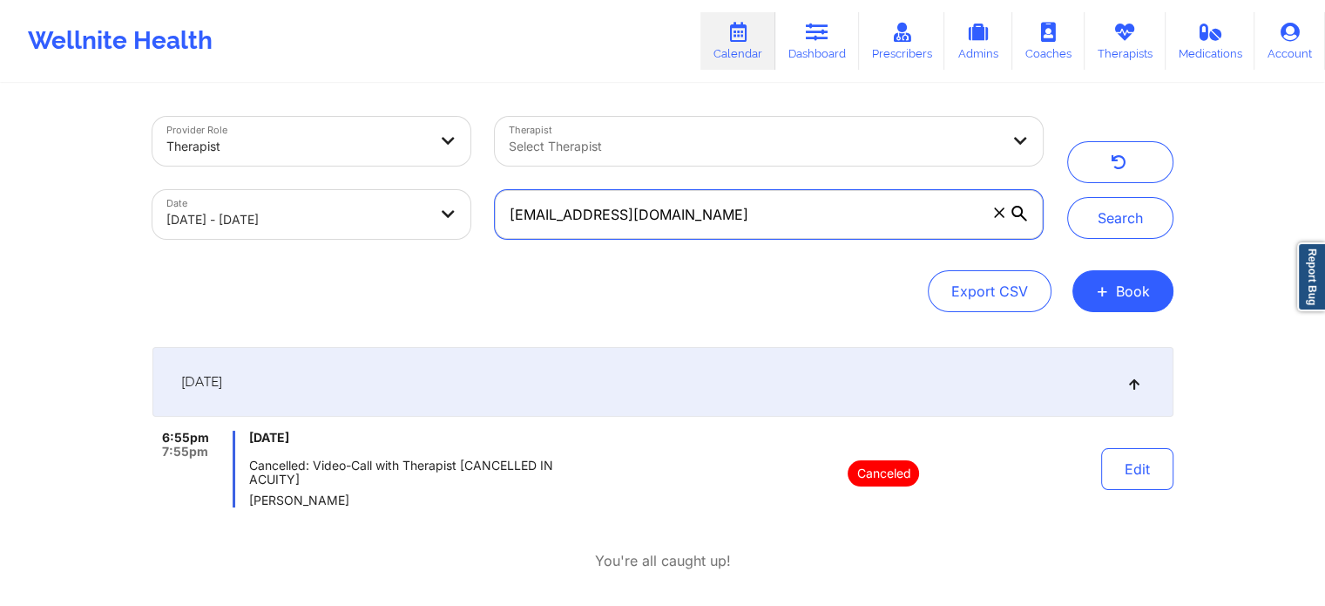
drag, startPoint x: 704, startPoint y: 200, endPoint x: 257, endPoint y: 278, distance: 453.8
click at [257, 278] on div "Provider Role Therapist Therapist Select Therapist Date [DATE] - [DATE] [EMAIL_…" at bounding box center [662, 214] width 1021 height 195
paste input "[EMAIL_ADDRESS]"
click at [1067, 197] on button "Search" at bounding box center [1120, 218] width 106 height 42
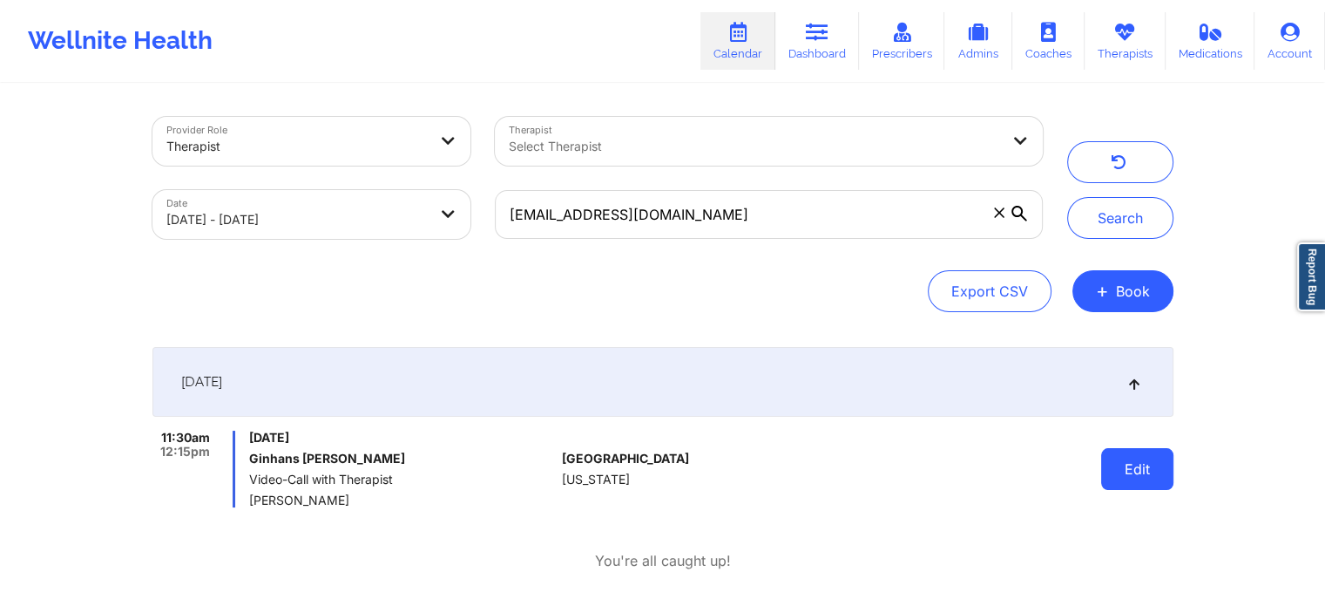
click at [1157, 457] on button "Edit" at bounding box center [1137, 469] width 72 height 42
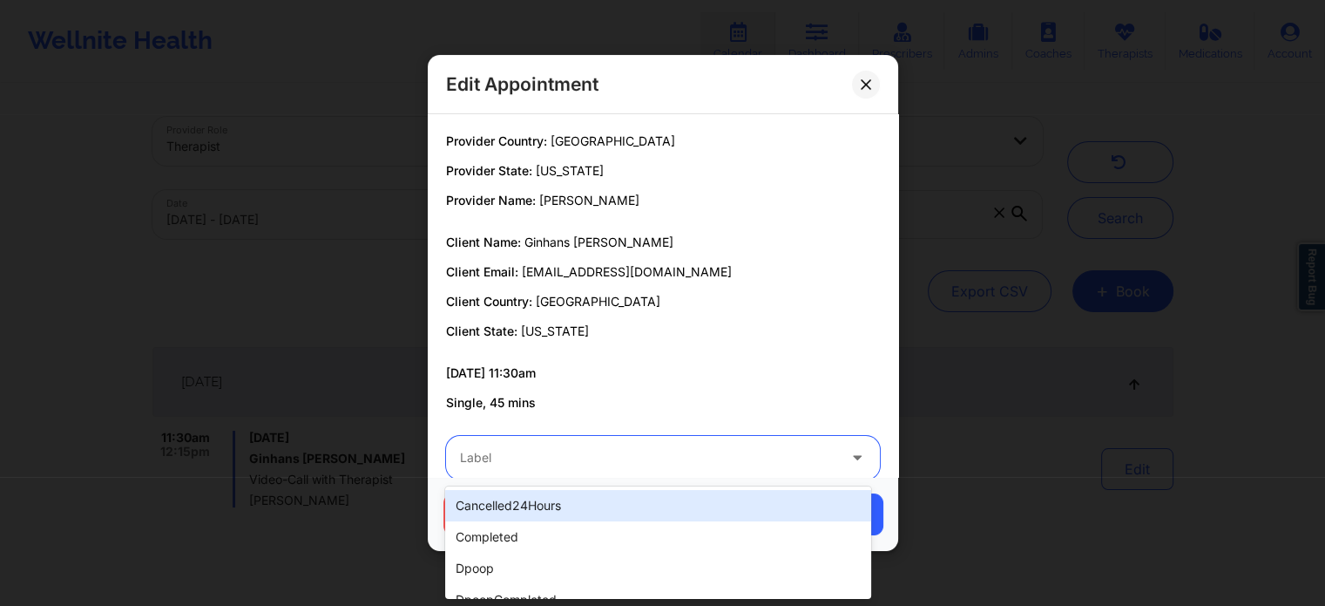
click at [576, 457] on div at bounding box center [648, 457] width 376 height 21
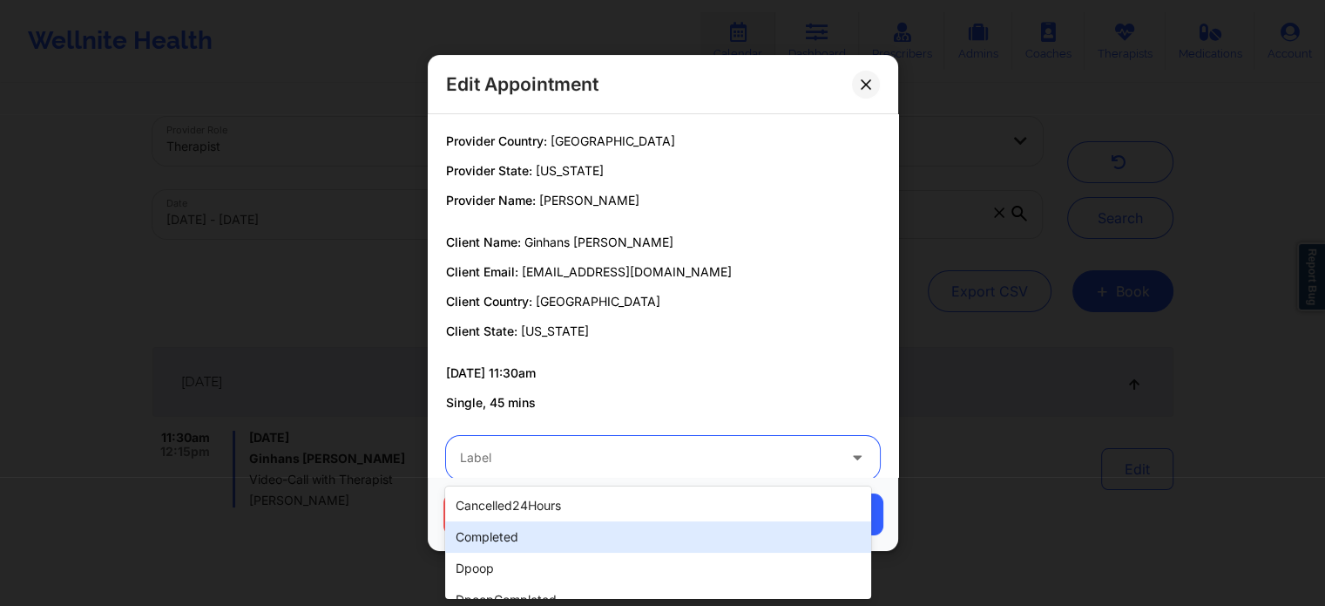
click at [495, 531] on div "completed" at bounding box center [657, 536] width 425 height 31
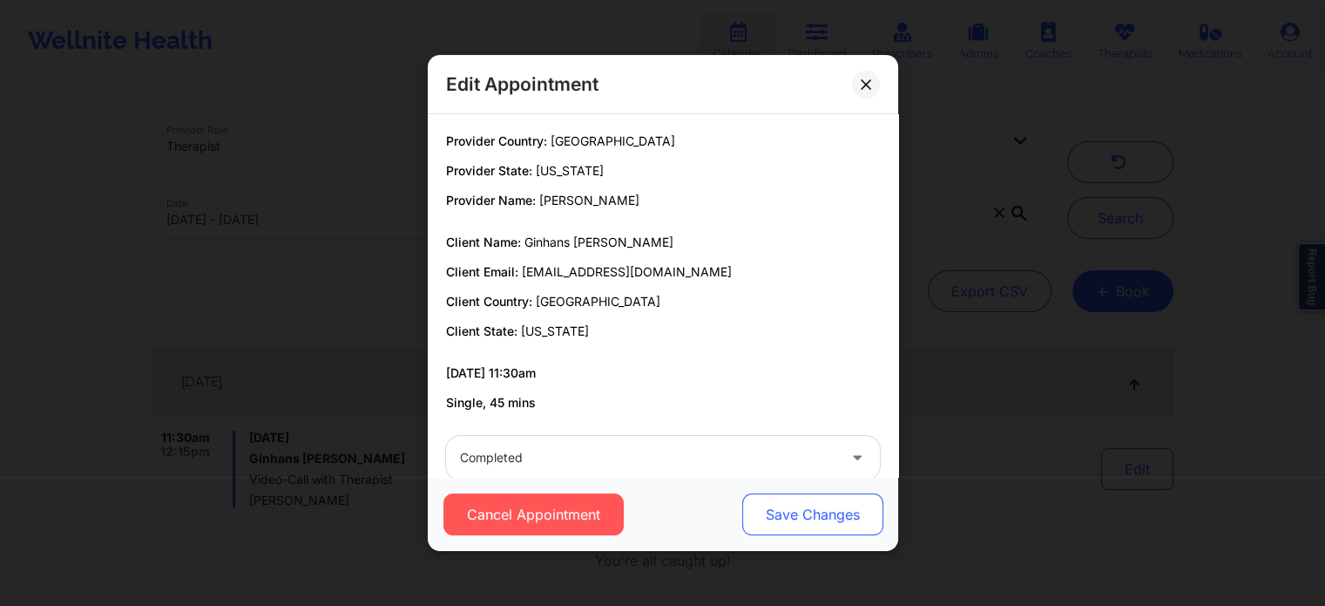
click at [802, 515] on button "Save Changes" at bounding box center [811, 514] width 141 height 42
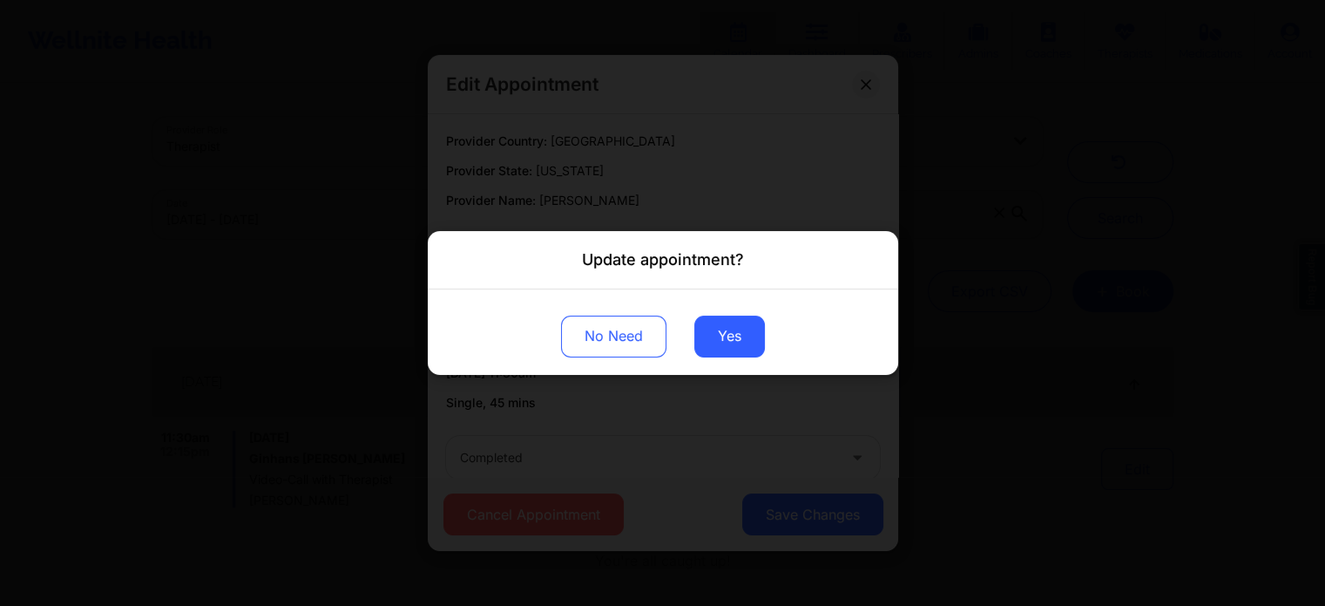
click at [693, 322] on div "No Need Yes" at bounding box center [663, 331] width 471 height 85
click at [702, 330] on button "Yes" at bounding box center [729, 336] width 71 height 42
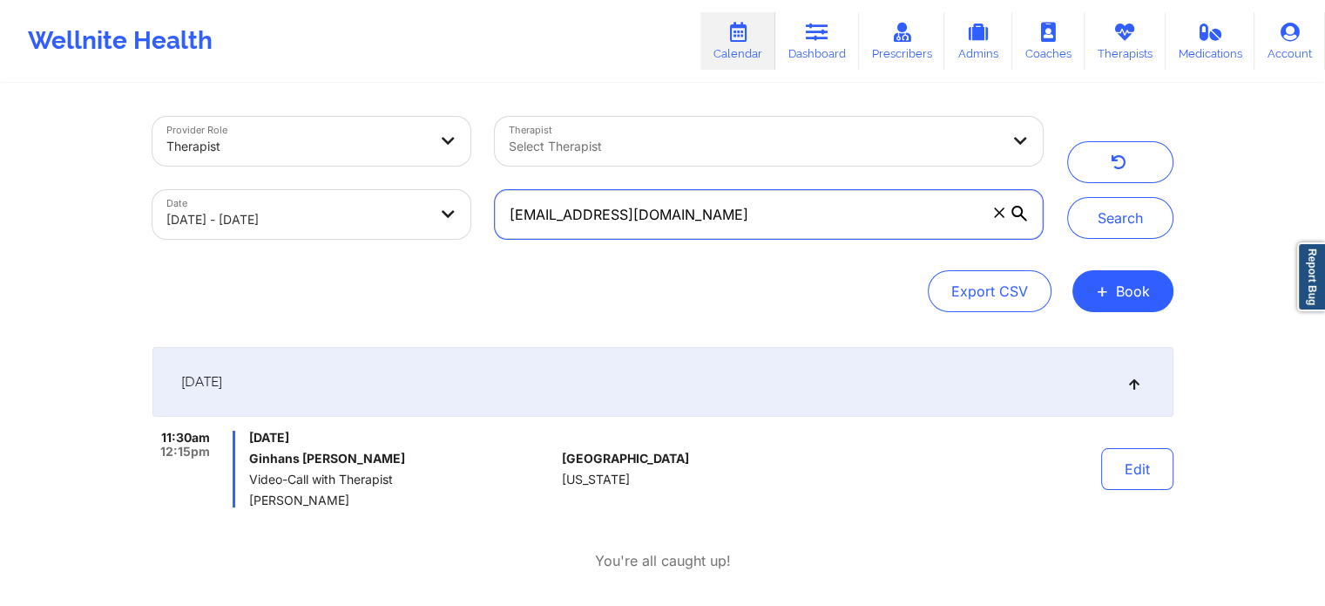
drag, startPoint x: 707, startPoint y: 220, endPoint x: 375, endPoint y: 220, distance: 332.8
click at [375, 220] on div "Provider Role Therapist Therapist Select Therapist Date [DATE] - [DATE] [EMAIL_…" at bounding box center [597, 178] width 915 height 146
paste input "[EMAIL_ADDRESS]"
click at [1067, 197] on button "Search" at bounding box center [1120, 218] width 106 height 42
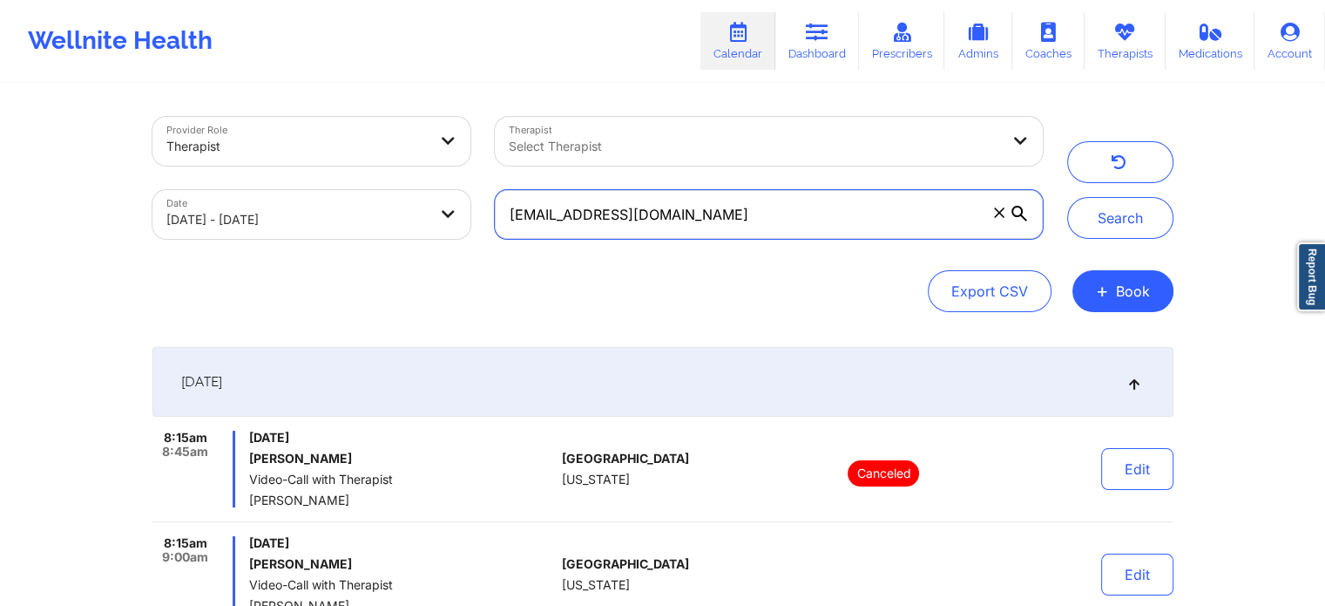
scroll to position [130, 0]
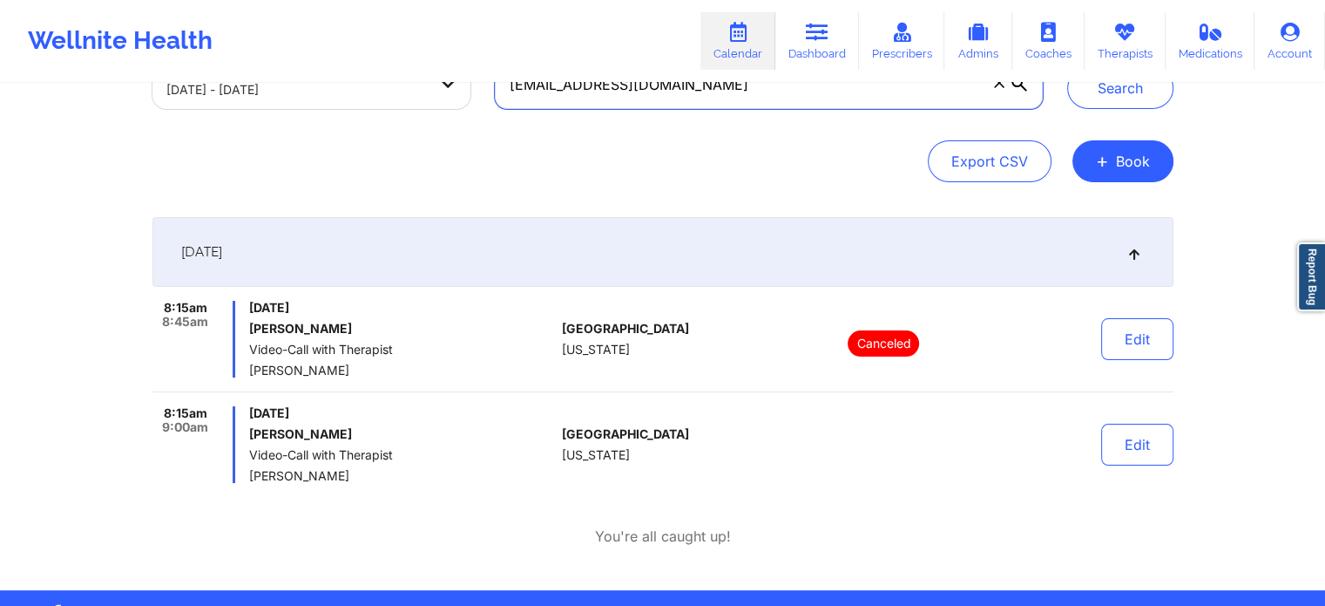
drag, startPoint x: 729, startPoint y: 100, endPoint x: 300, endPoint y: 79, distance: 430.1
click at [300, 79] on div "Wellnite Health Calendar Dashboard Prescribers Admins Coaches Therapists Medica…" at bounding box center [662, 230] width 1325 height 720
paste input "prmleon917"
click at [1067, 67] on button "Search" at bounding box center [1120, 88] width 106 height 42
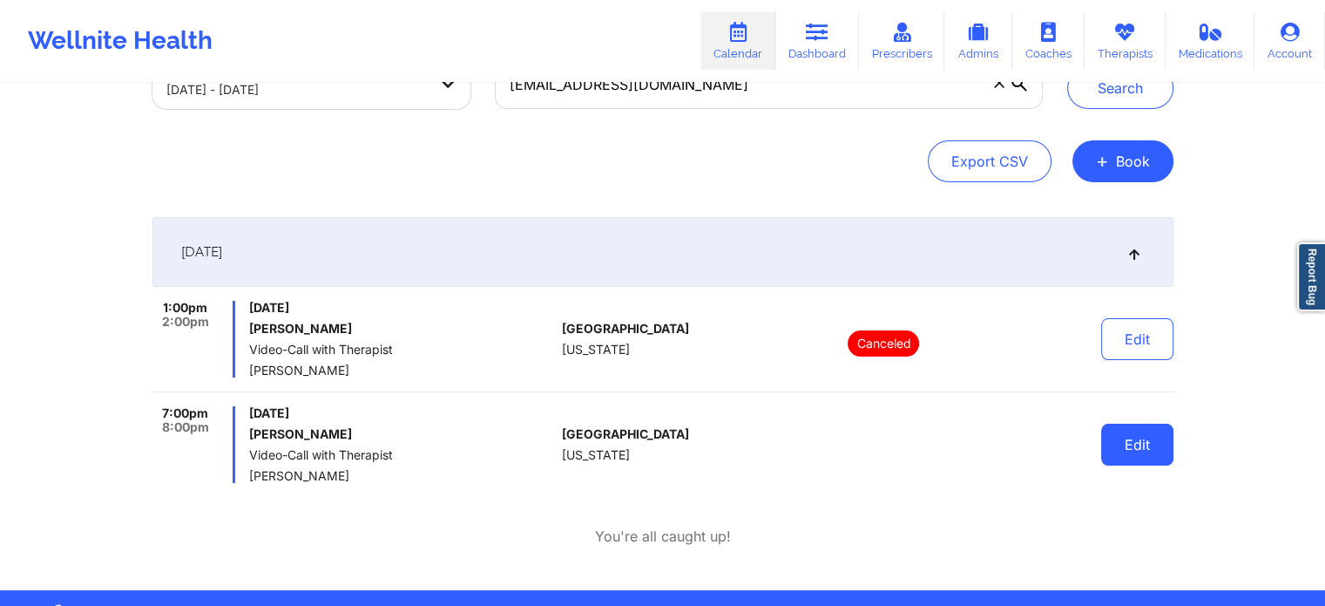
click at [1141, 430] on button "Edit" at bounding box center [1137, 444] width 72 height 42
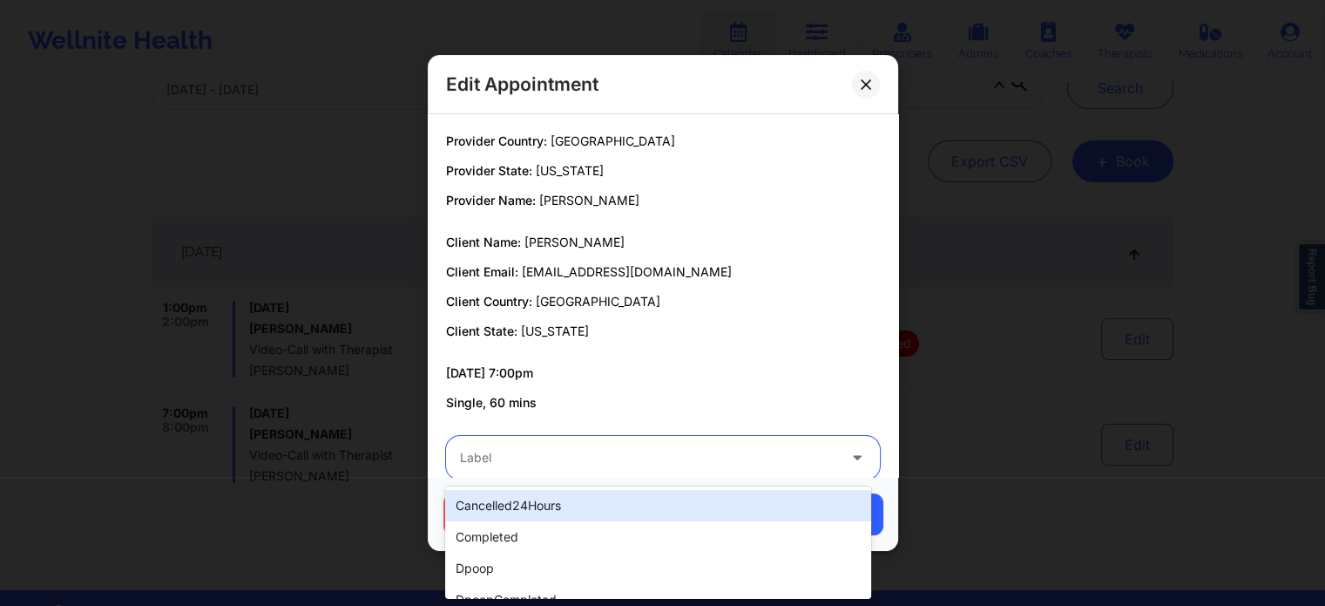
click at [521, 436] on div "Label" at bounding box center [642, 458] width 392 height 44
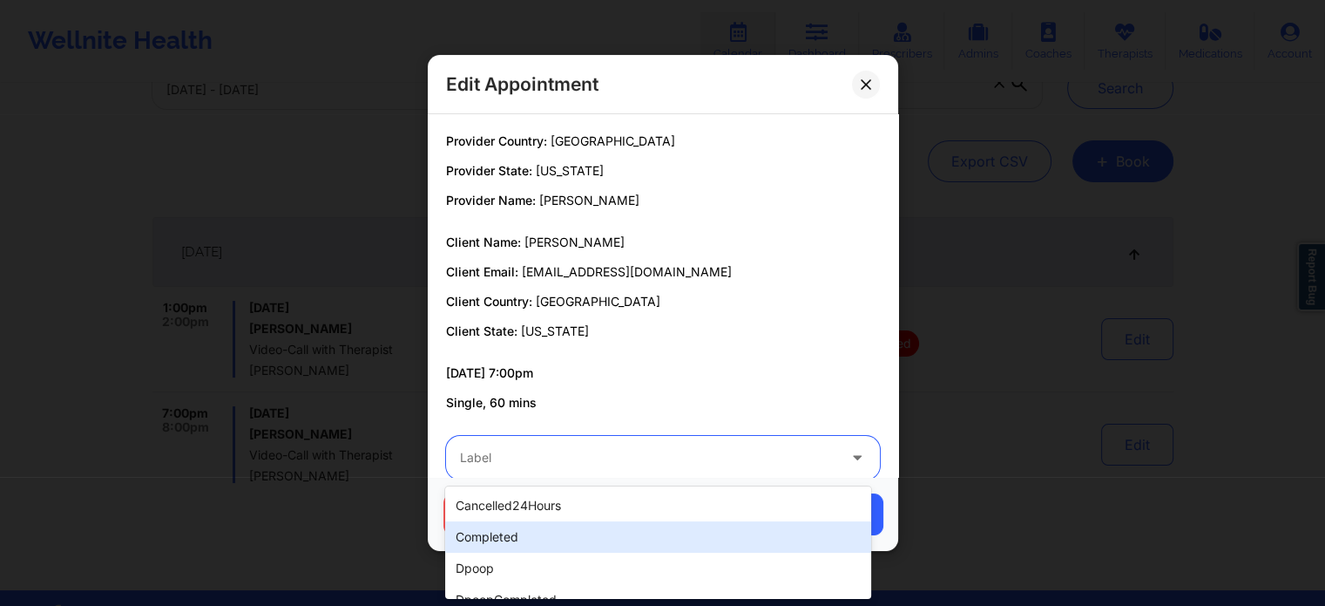
click at [480, 538] on div "completed" at bounding box center [657, 536] width 425 height 31
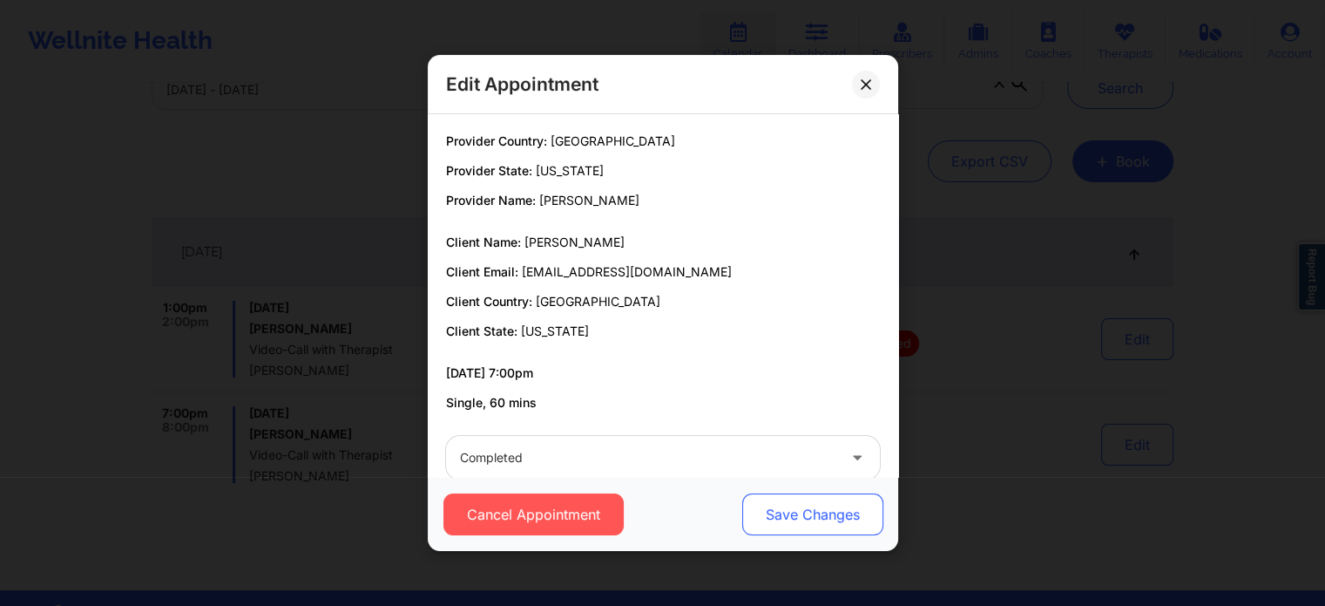
click at [746, 501] on button "Save Changes" at bounding box center [811, 514] width 141 height 42
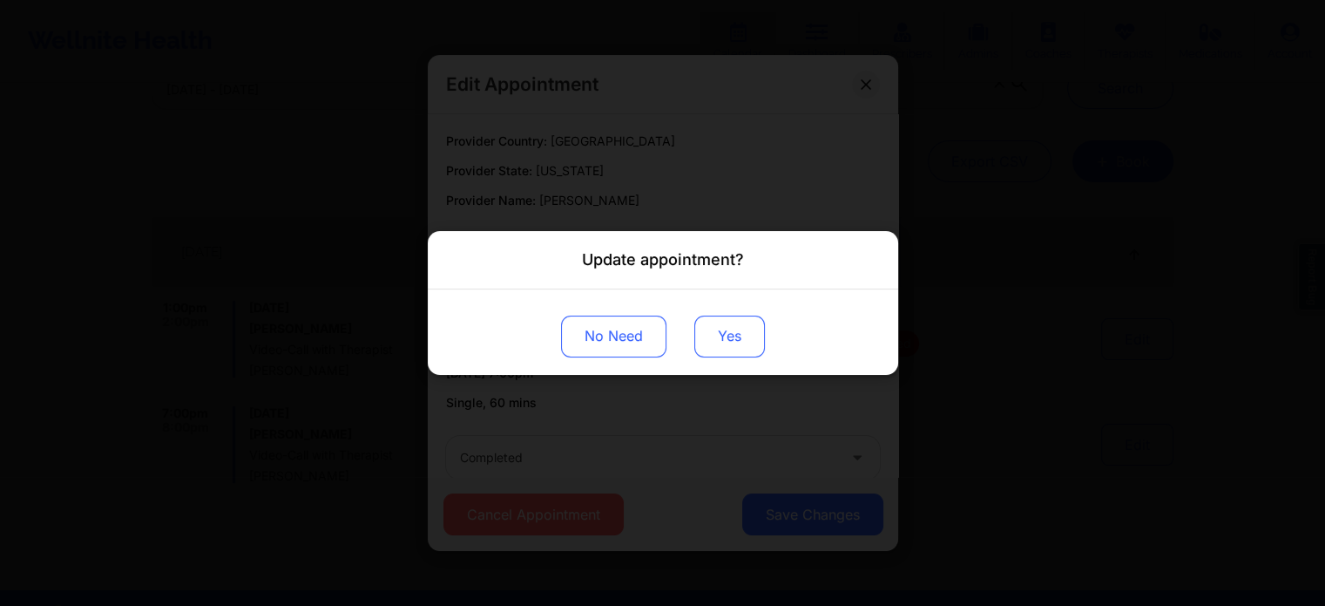
click at [722, 327] on button "Yes" at bounding box center [729, 336] width 71 height 42
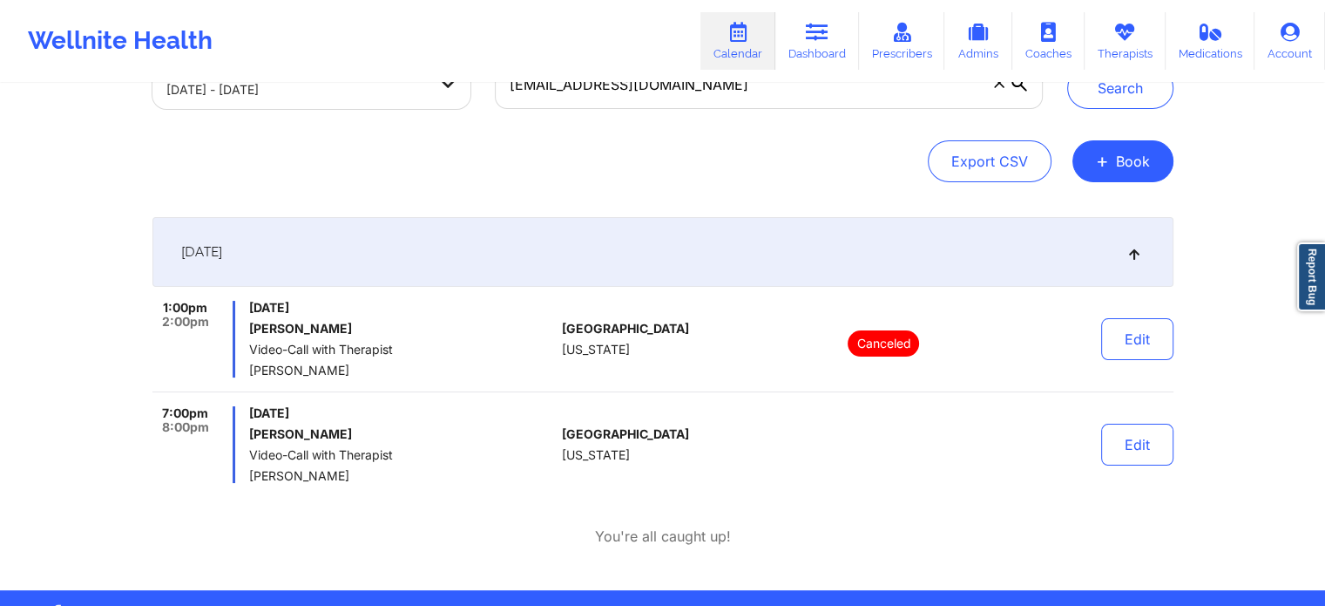
scroll to position [0, 0]
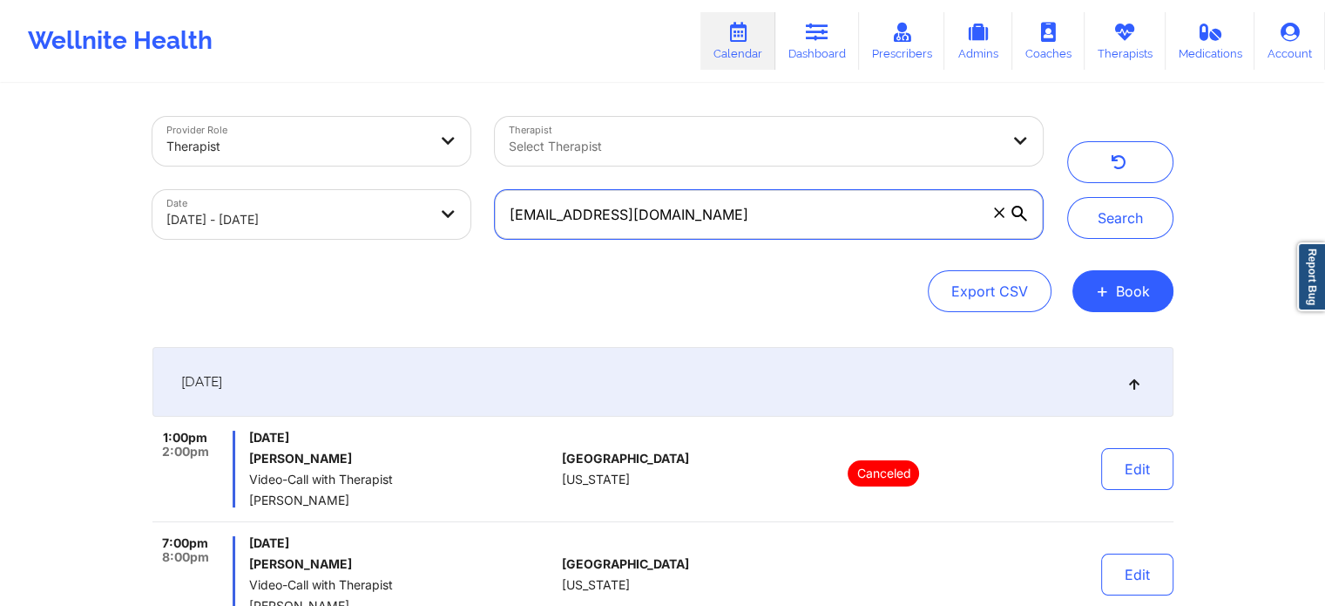
drag, startPoint x: 810, startPoint y: 215, endPoint x: 389, endPoint y: 188, distance: 422.6
click at [389, 188] on div "Provider Role Therapist Therapist Select Therapist Date [DATE] - [DATE] [EMAIL_…" at bounding box center [597, 178] width 915 height 146
paste input "[EMAIL_ADDRESS]"
click at [1067, 197] on button "Search" at bounding box center [1120, 218] width 106 height 42
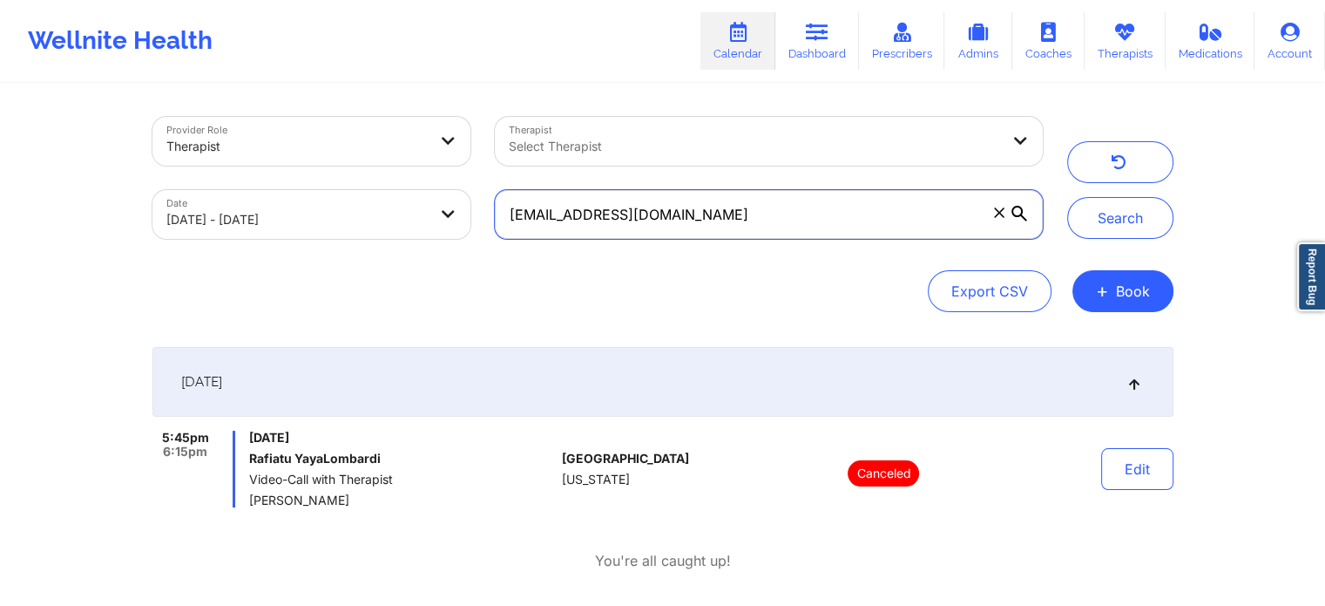
drag, startPoint x: 728, startPoint y: 208, endPoint x: 125, endPoint y: 176, distance: 603.8
click at [125, 176] on div "Provider Role Therapist Therapist Select Therapist Date [DATE] - [DATE] [EMAIL_…" at bounding box center [662, 307] width 1325 height 614
paste input "[EMAIL_ADDRESS]"
click at [1067, 197] on button "Search" at bounding box center [1120, 218] width 106 height 42
drag, startPoint x: 697, startPoint y: 209, endPoint x: 289, endPoint y: 212, distance: 407.8
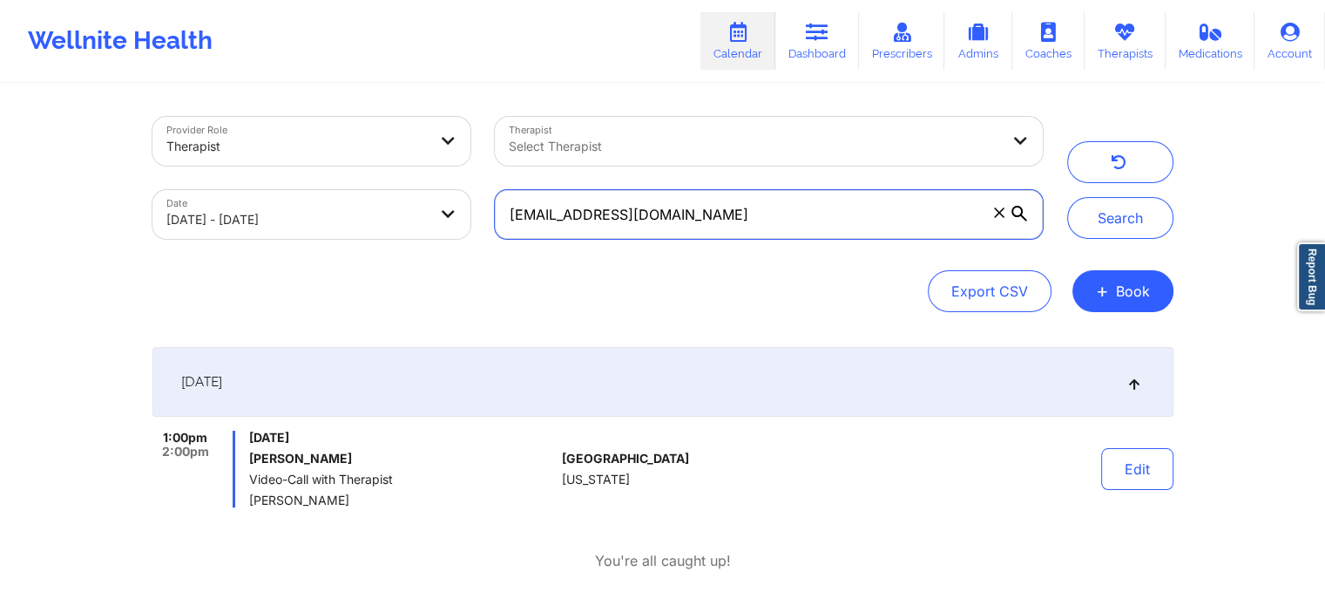
click at [289, 212] on div "Provider Role Therapist Therapist Select Therapist Date [DATE] - [DATE] [EMAIL_…" at bounding box center [597, 178] width 915 height 146
paste input "[PERSON_NAME]"
click at [1067, 197] on button "Search" at bounding box center [1120, 218] width 106 height 42
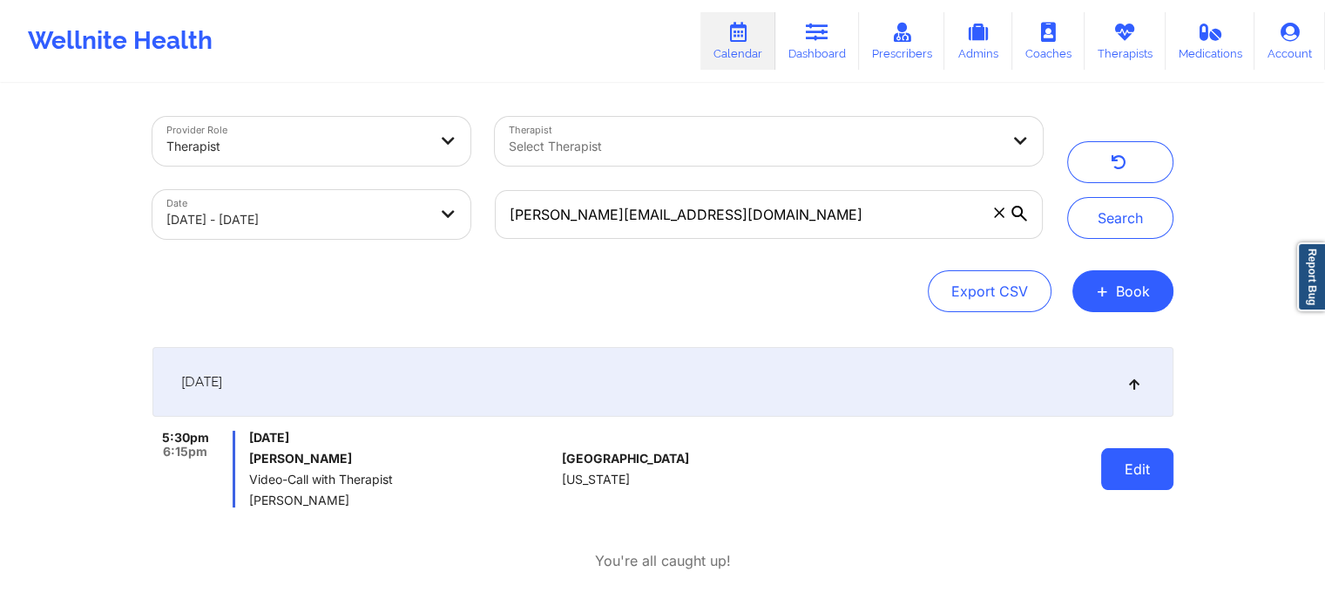
click at [1130, 465] on button "Edit" at bounding box center [1137, 469] width 72 height 42
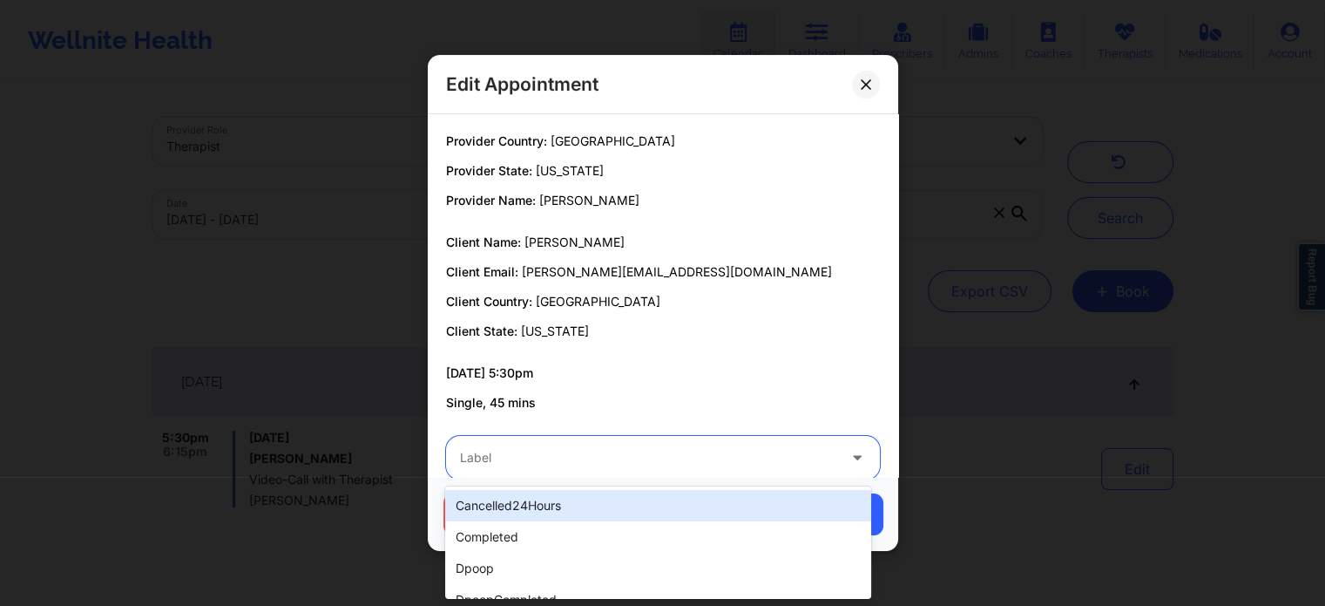
click at [713, 451] on div at bounding box center [648, 457] width 376 height 21
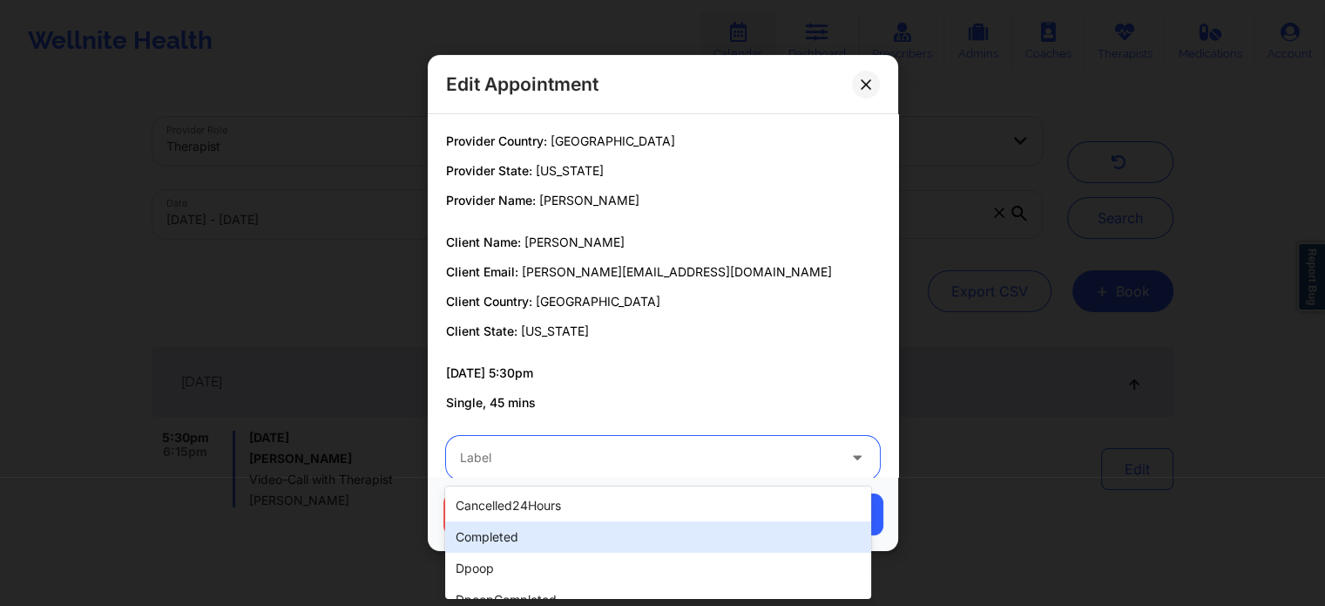
click at [555, 541] on div "completed" at bounding box center [657, 536] width 425 height 31
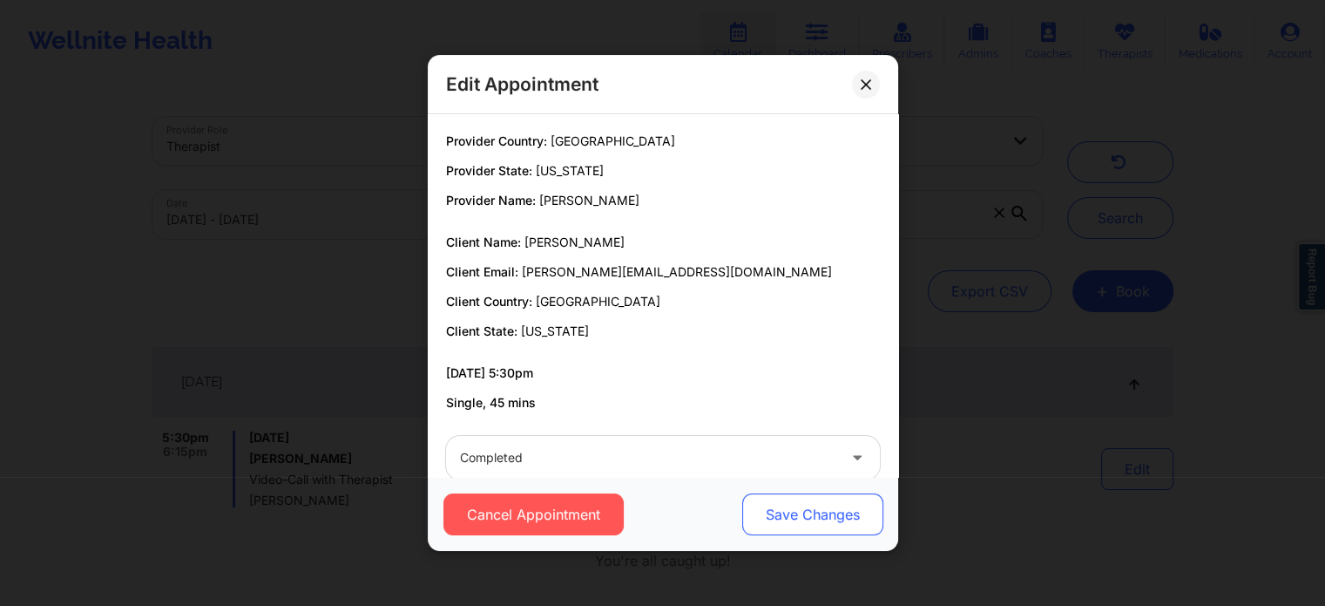
click at [775, 502] on button "Save Changes" at bounding box center [811, 514] width 141 height 42
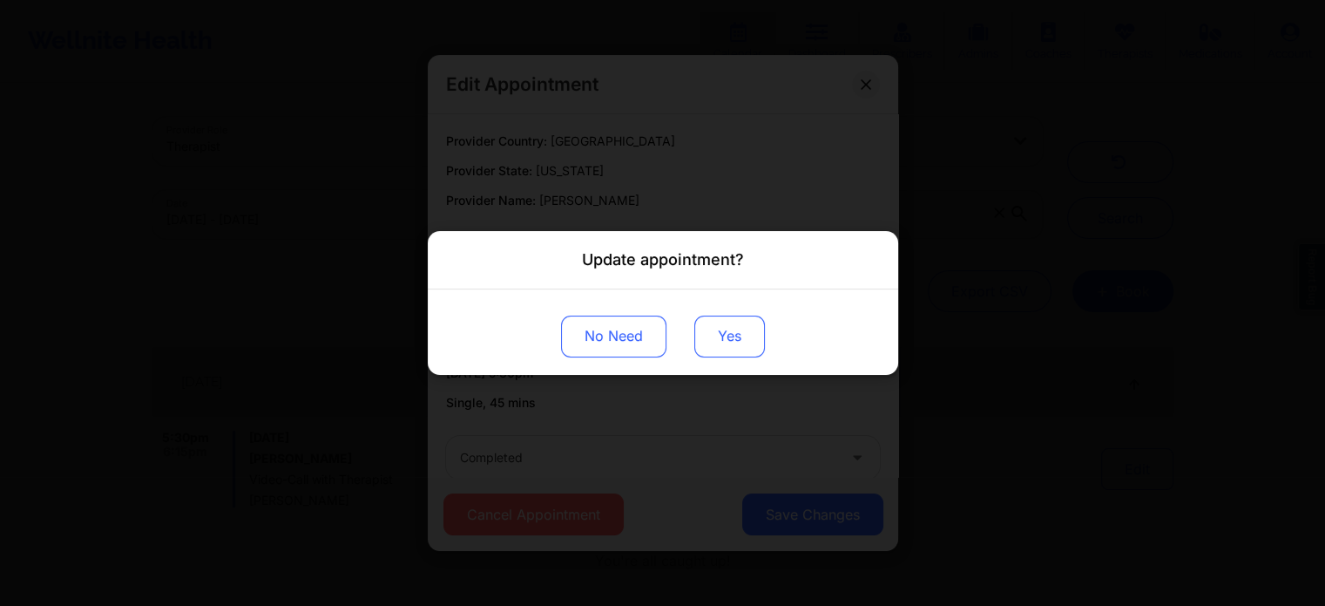
click at [704, 338] on button "Yes" at bounding box center [729, 336] width 71 height 42
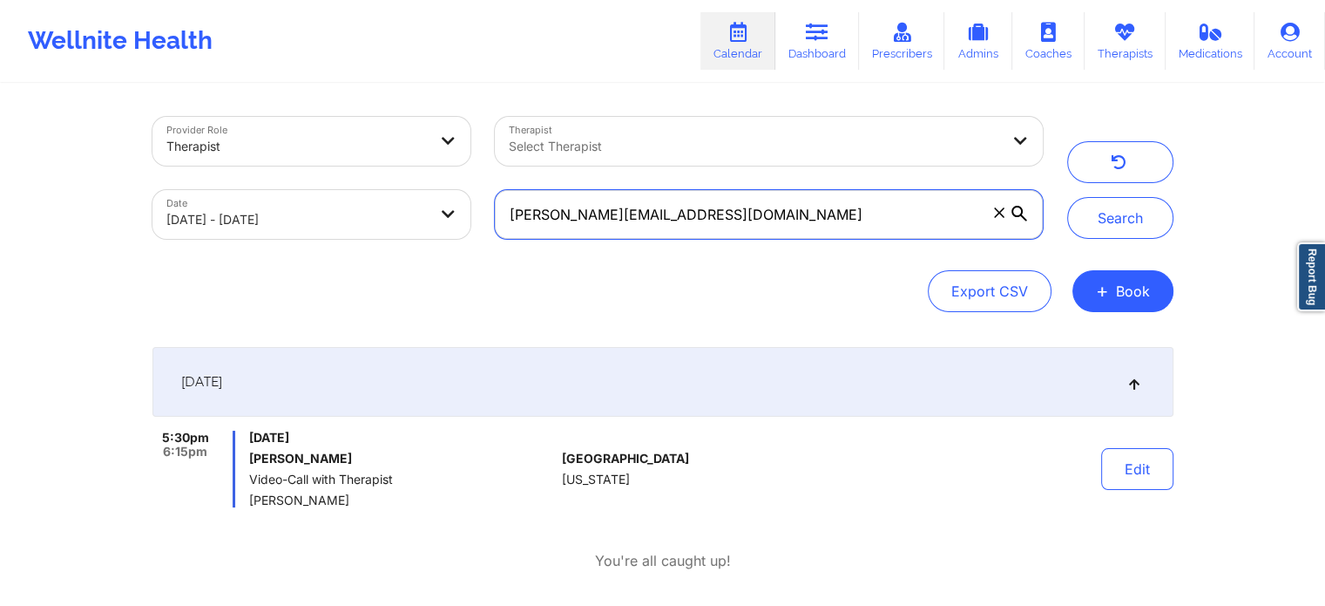
drag, startPoint x: 719, startPoint y: 230, endPoint x: 378, endPoint y: 233, distance: 340.7
click at [378, 233] on div "Provider Role Therapist Therapist Select Therapist Date [DATE] - [DATE] [PERSON…" at bounding box center [597, 178] width 915 height 146
paste input "[EMAIL_ADDRESS]"
type input "[EMAIL_ADDRESS][DOMAIN_NAME]"
click at [1067, 197] on button "Search" at bounding box center [1120, 218] width 106 height 42
